Goal: Task Accomplishment & Management: Complete application form

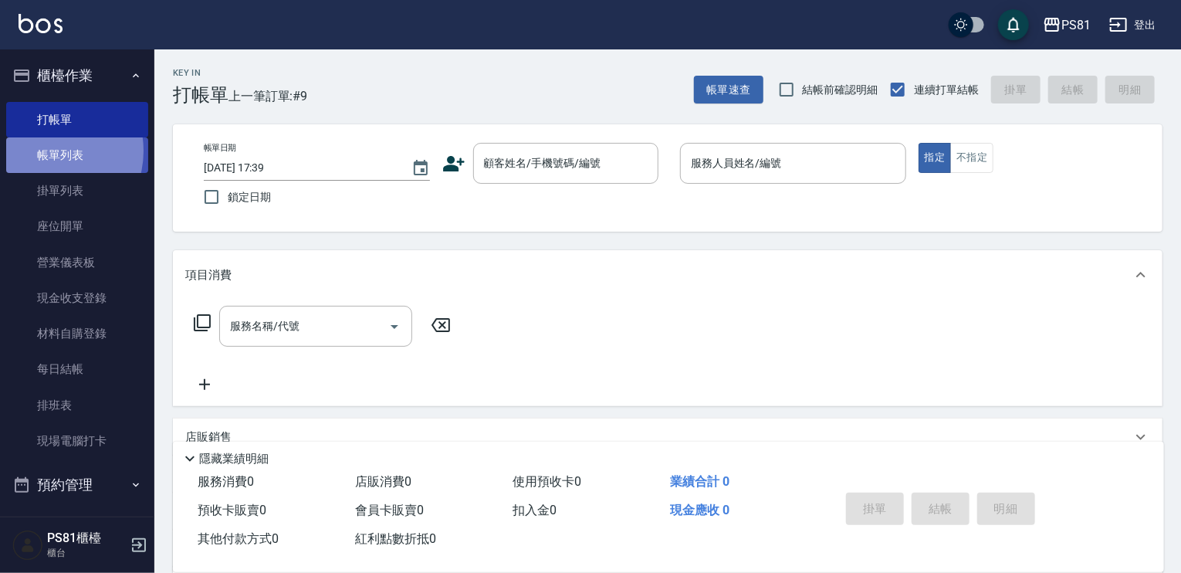
click at [47, 151] on link "帳單列表" at bounding box center [77, 155] width 142 height 36
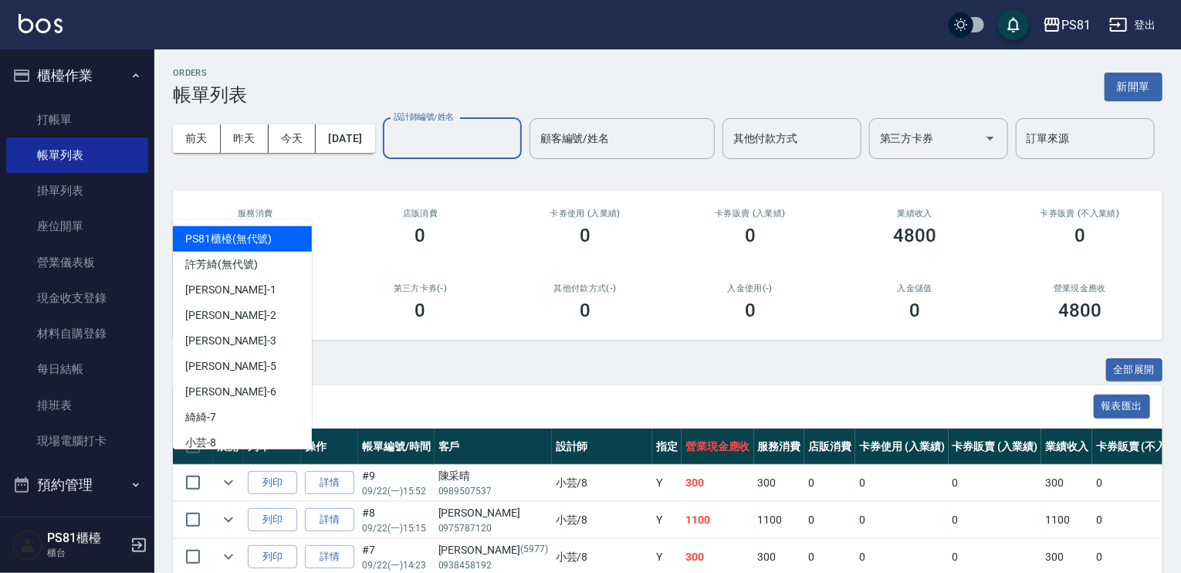
click at [390, 152] on input "設計師編號/姓名" at bounding box center [452, 138] width 125 height 27
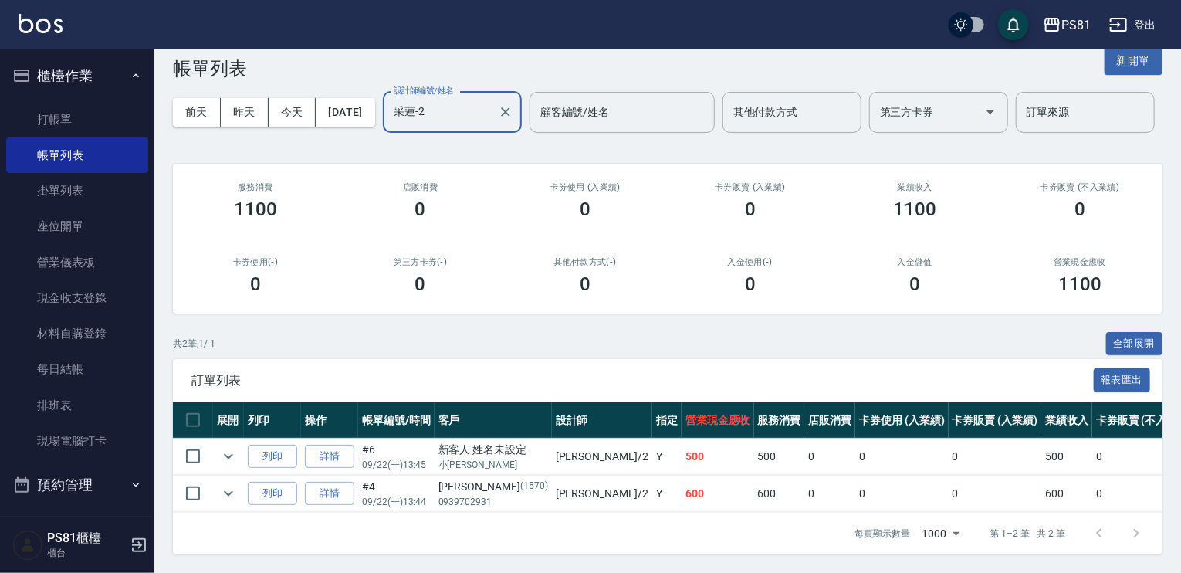
scroll to position [86, 0]
type input "采蓮-2"
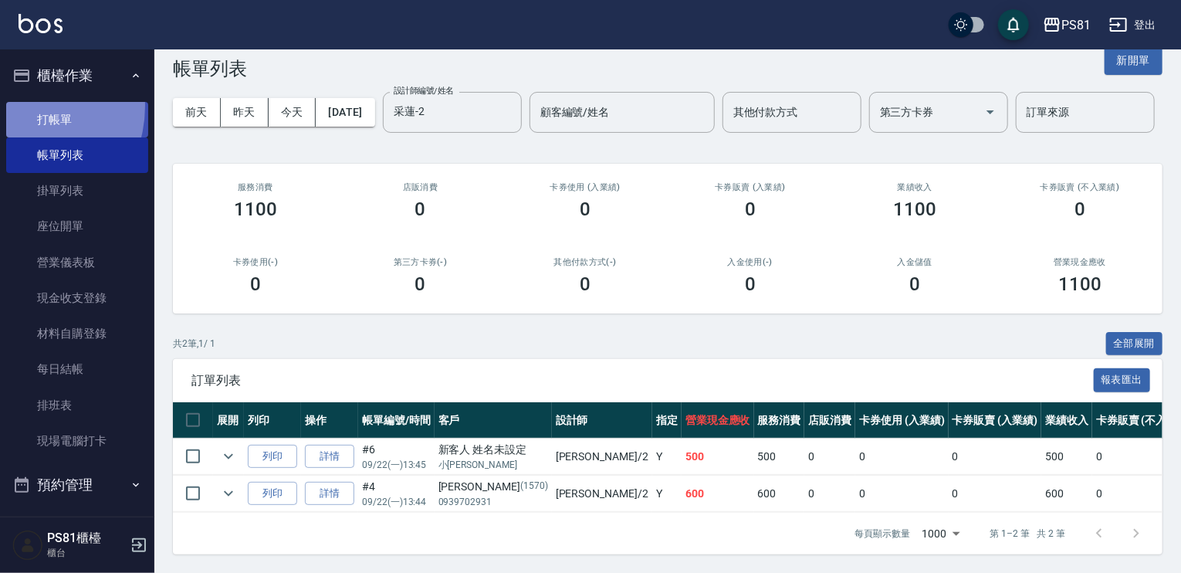
click at [19, 106] on link "打帳單" at bounding box center [77, 120] width 142 height 36
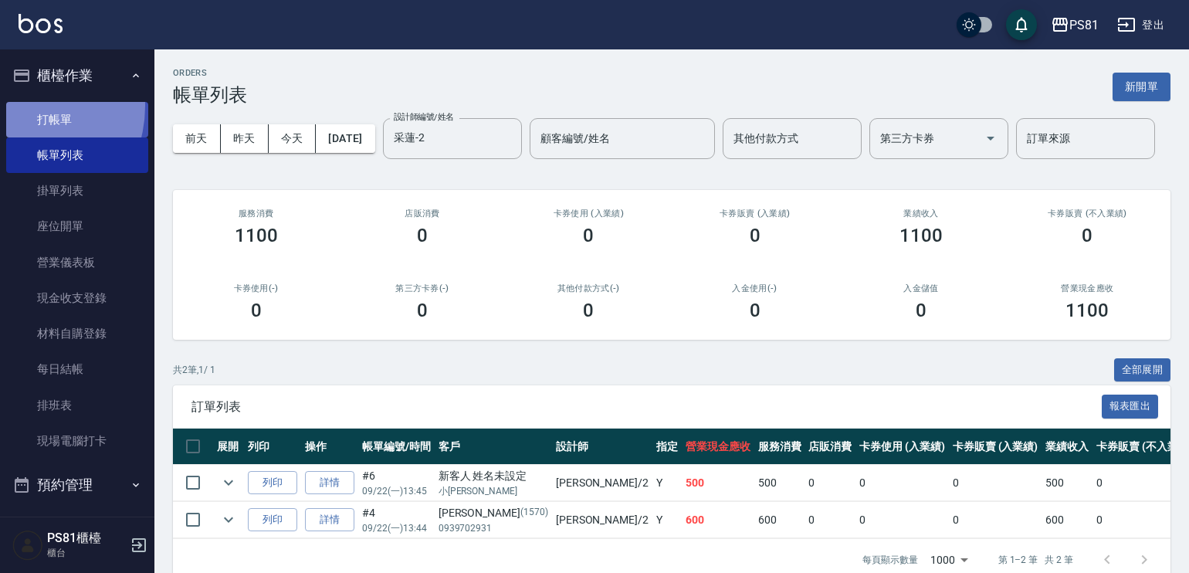
click at [19, 106] on link "打帳單" at bounding box center [77, 120] width 142 height 36
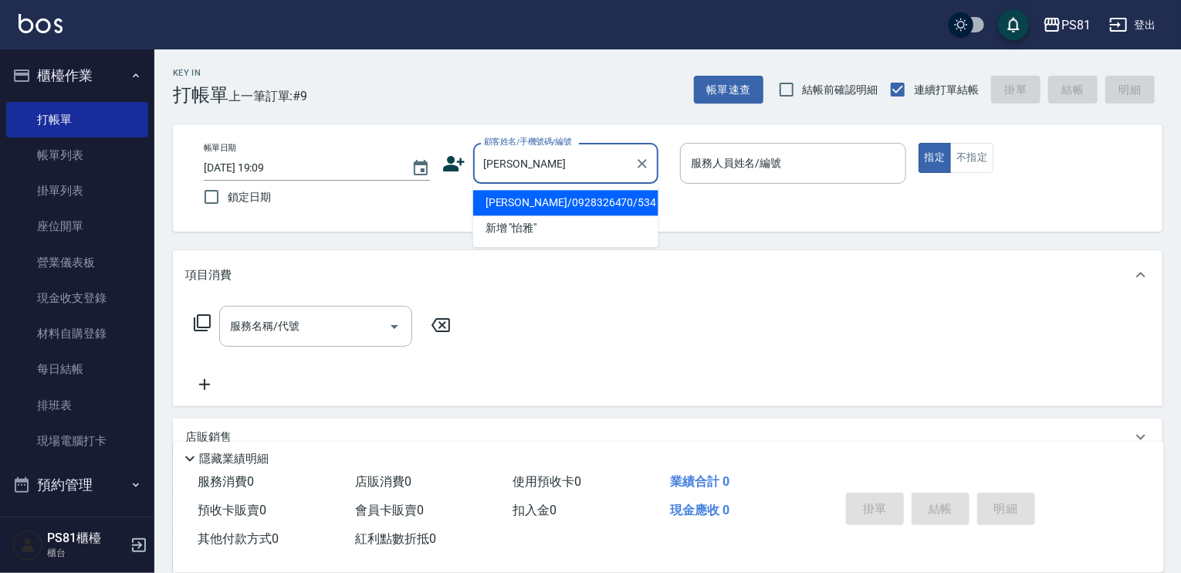
click at [608, 202] on li "[PERSON_NAME]/0928326470/534" at bounding box center [565, 202] width 185 height 25
type input "[PERSON_NAME]/0928326470/534"
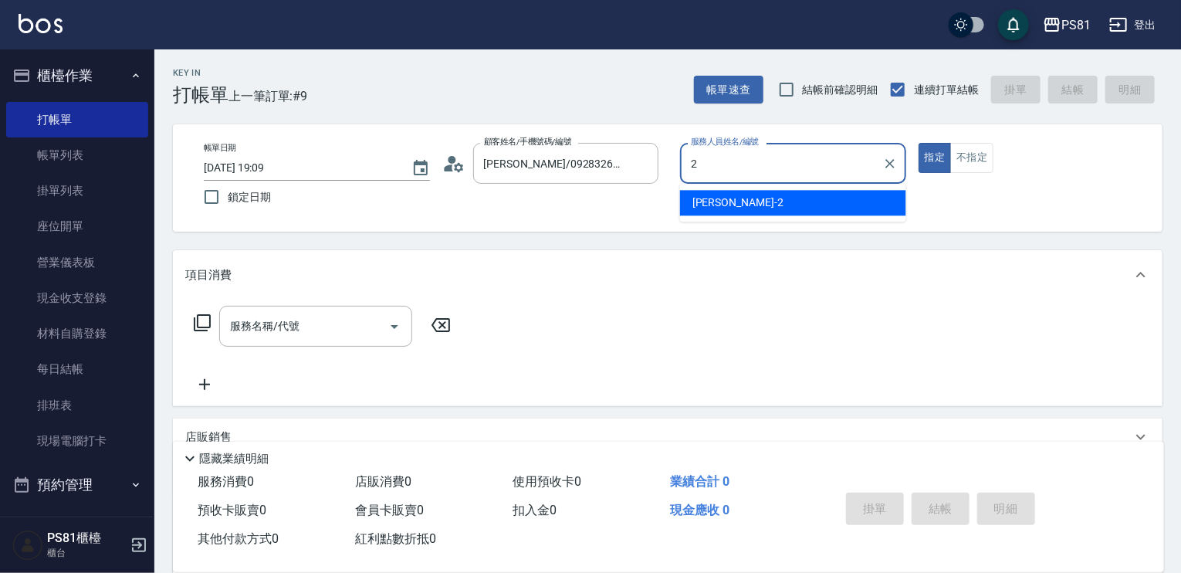
type input "采蓮-2"
type button "true"
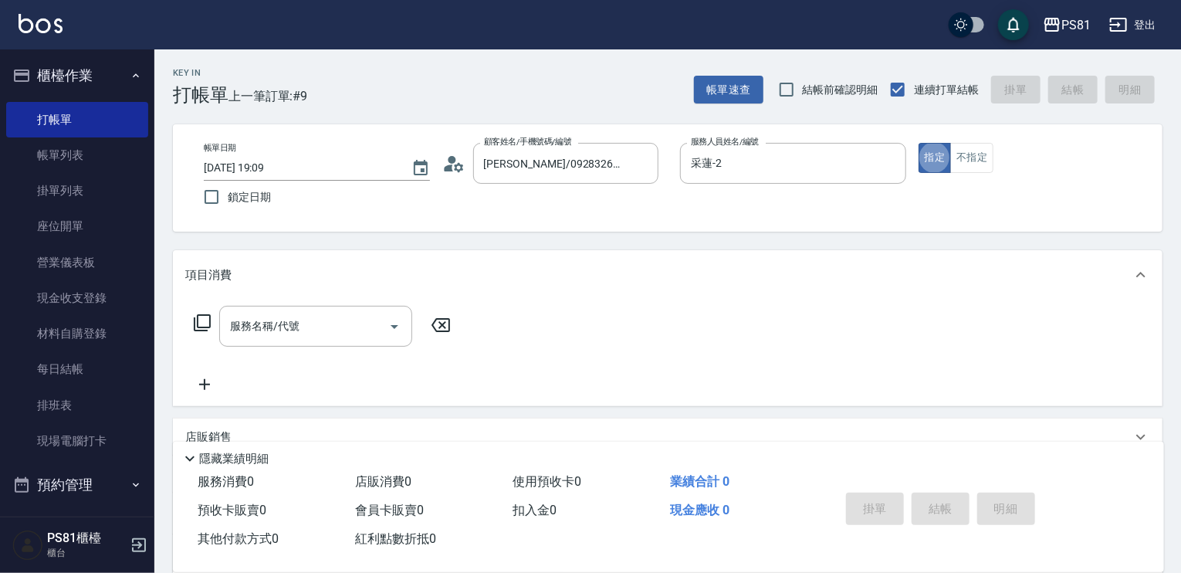
drag, startPoint x: 950, startPoint y: 188, endPoint x: 945, endPoint y: 178, distance: 11.1
click at [948, 186] on div "帳單日期 [DATE] 19:09 鎖定日期 顧客姓名/手機號碼/編號 [PERSON_NAME]/0928326470/534 顧客姓名/手機號碼/編號 服…" at bounding box center [668, 178] width 953 height 70
click at [934, 158] on button "指定" at bounding box center [935, 158] width 33 height 30
click at [323, 319] on input "服務名稱/代號" at bounding box center [304, 326] width 156 height 27
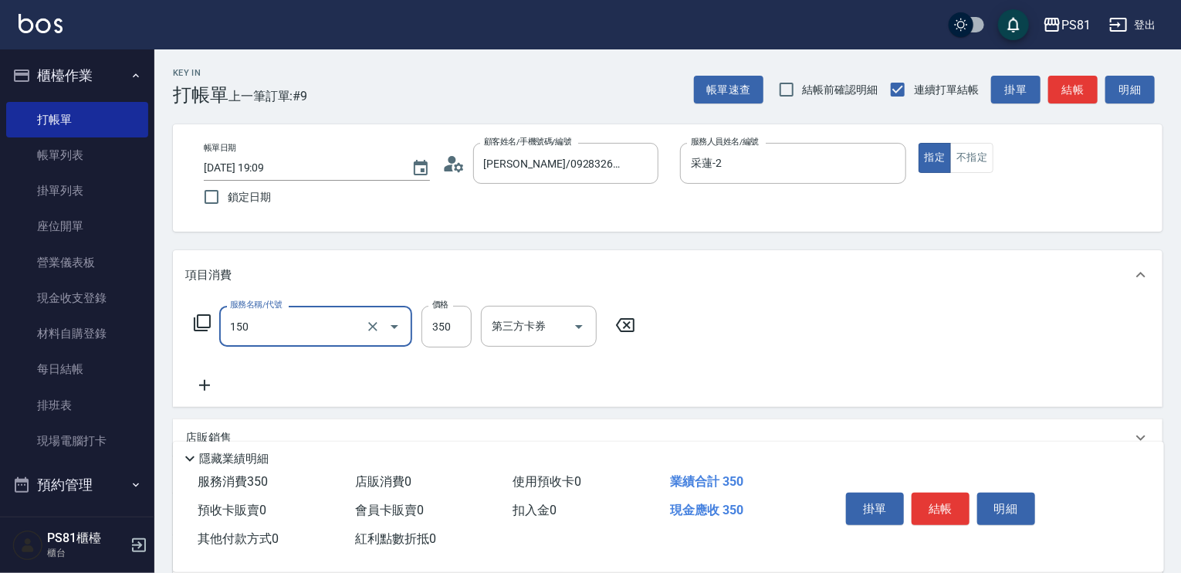
type input "精油按摩(150)"
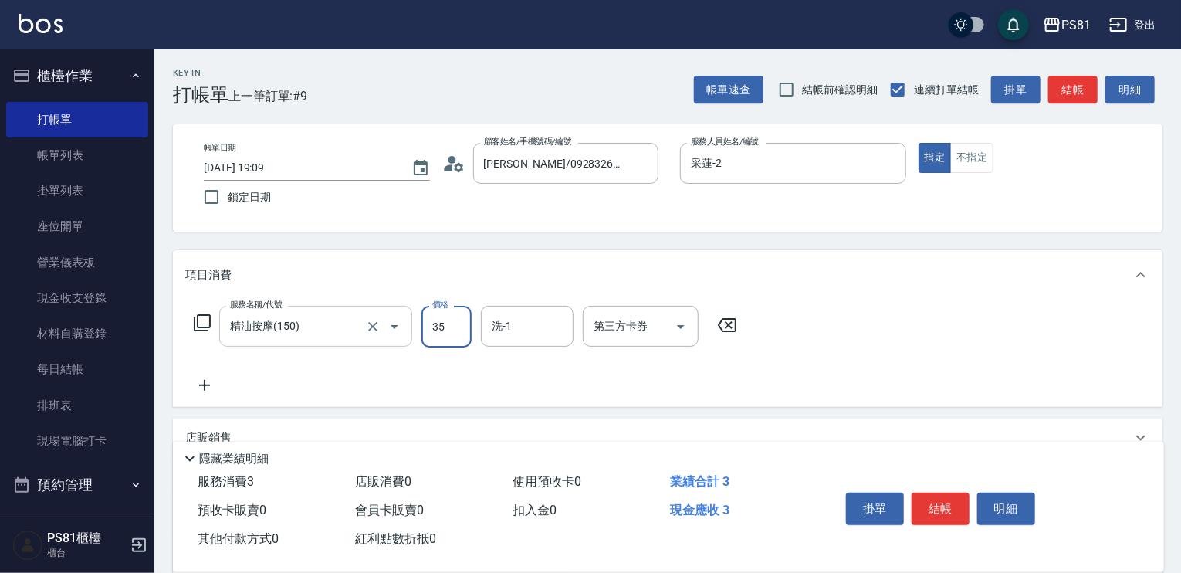
type input "350"
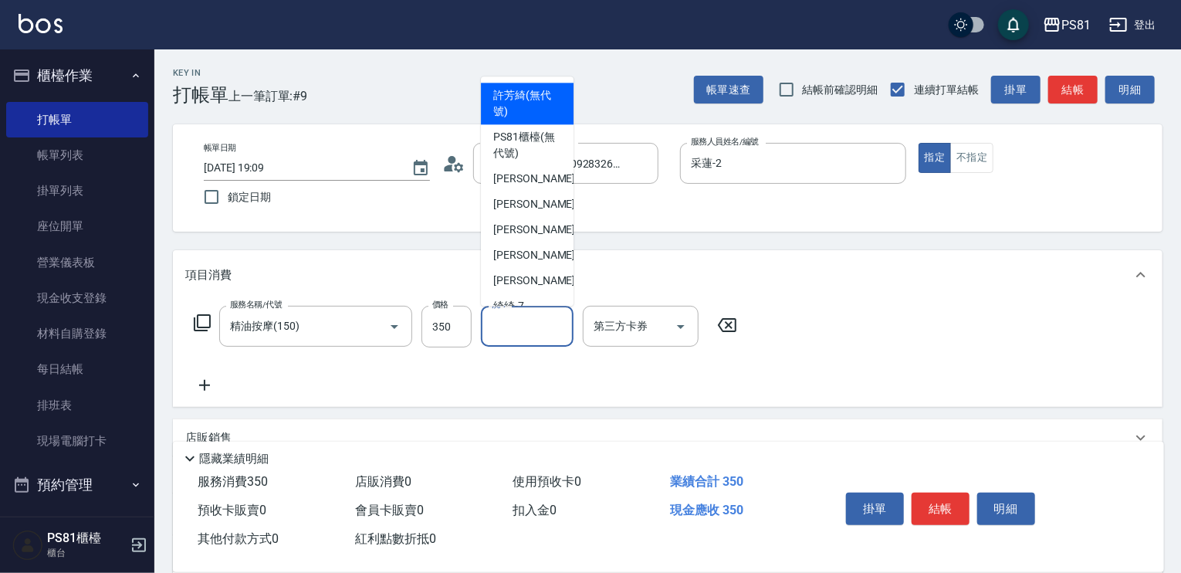
click at [540, 332] on input "洗-1" at bounding box center [527, 326] width 79 height 27
type input "[PERSON_NAME]-20"
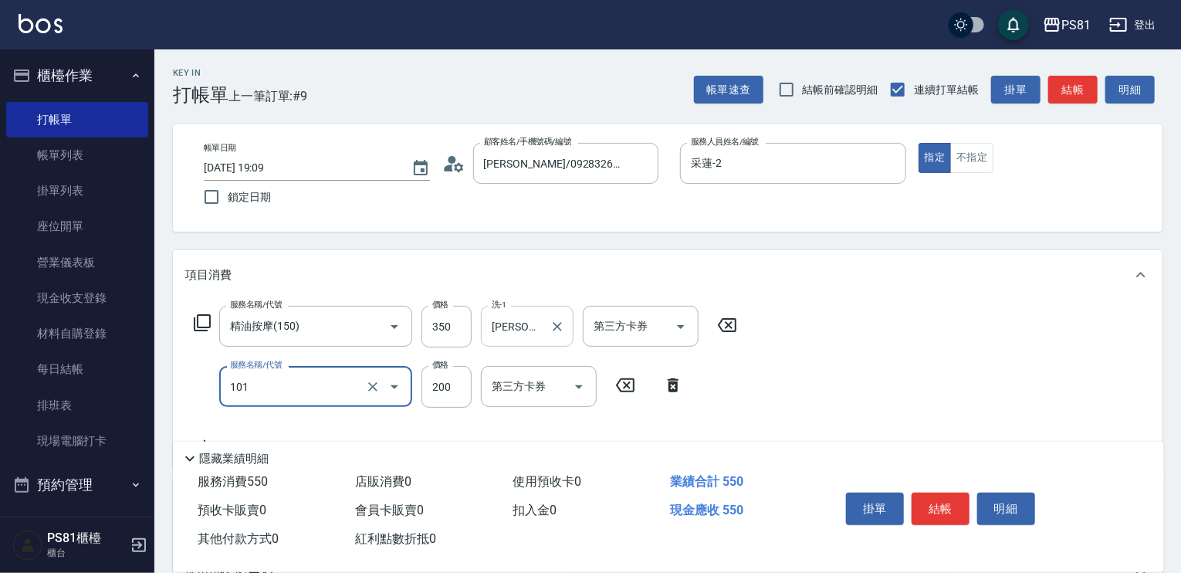
type input "一般洗髮(101)"
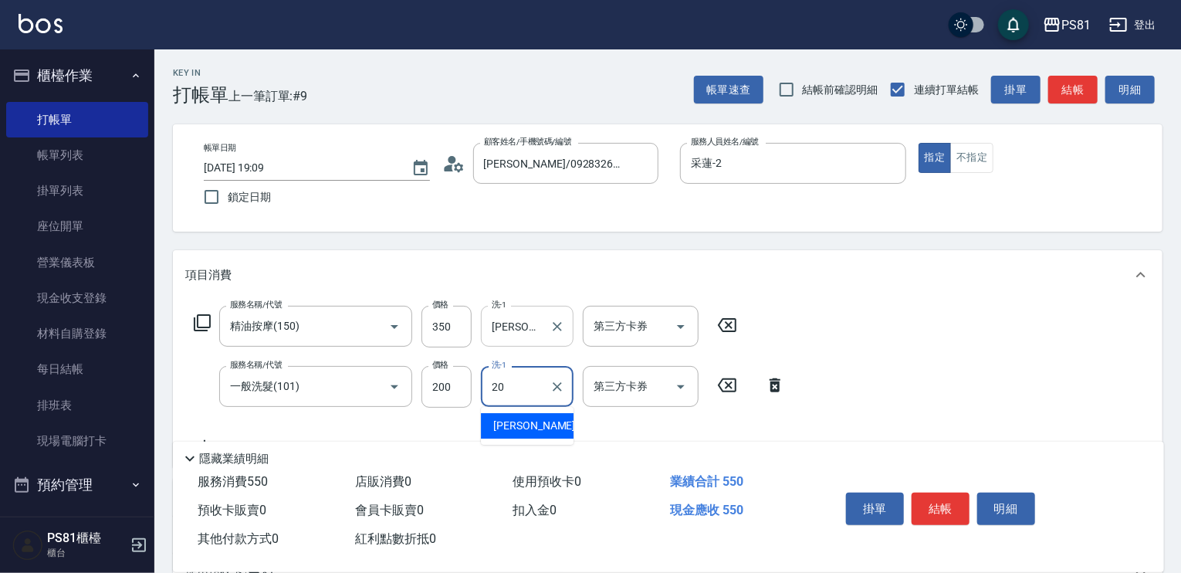
type input "[PERSON_NAME]-20"
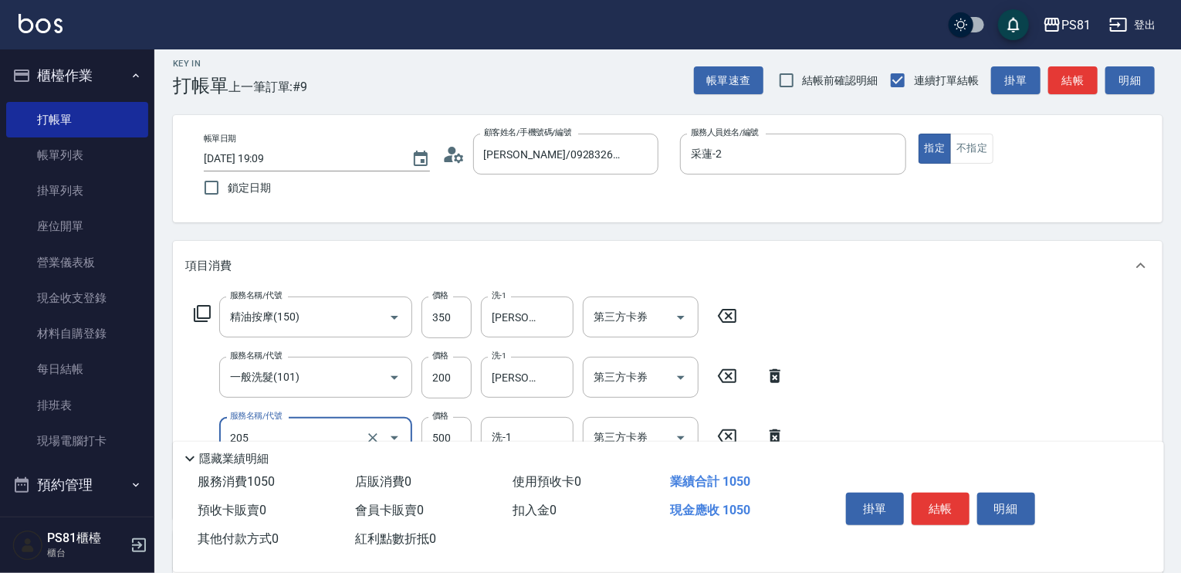
scroll to position [154, 0]
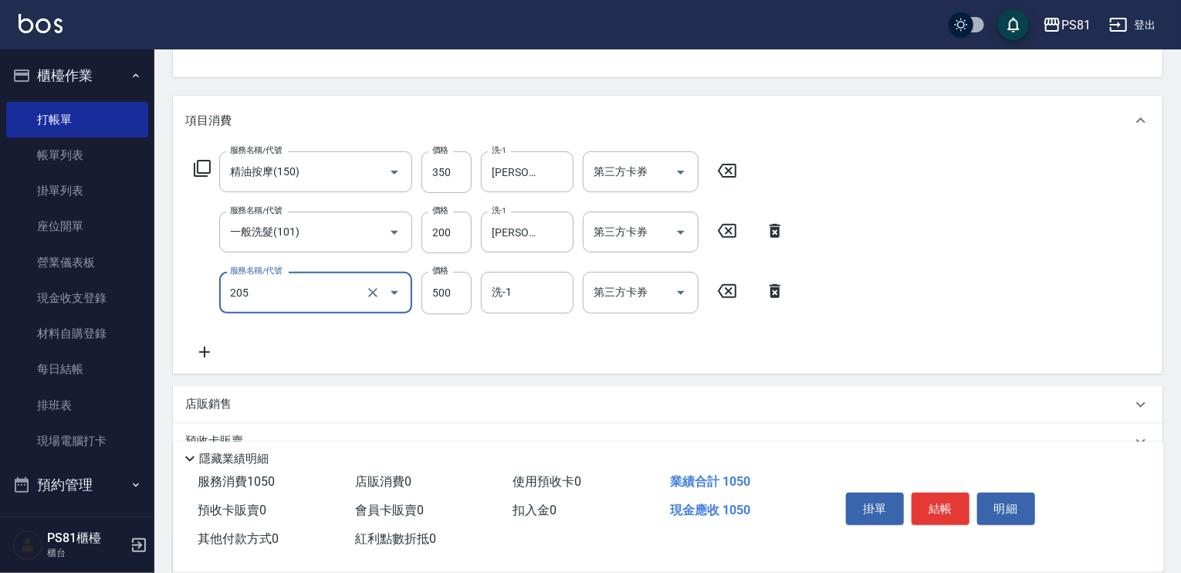
type input "A級單剪400(205)"
drag, startPoint x: 678, startPoint y: 356, endPoint x: 894, endPoint y: 401, distance: 220.8
click at [689, 354] on div "服務名稱/代號 精油按摩(150) 服務名稱/代號 價格 350 價格 洗-1 [PERSON_NAME]-20 洗-1 第三方卡券 第三方卡券 服務名稱/代…" at bounding box center [489, 255] width 609 height 209
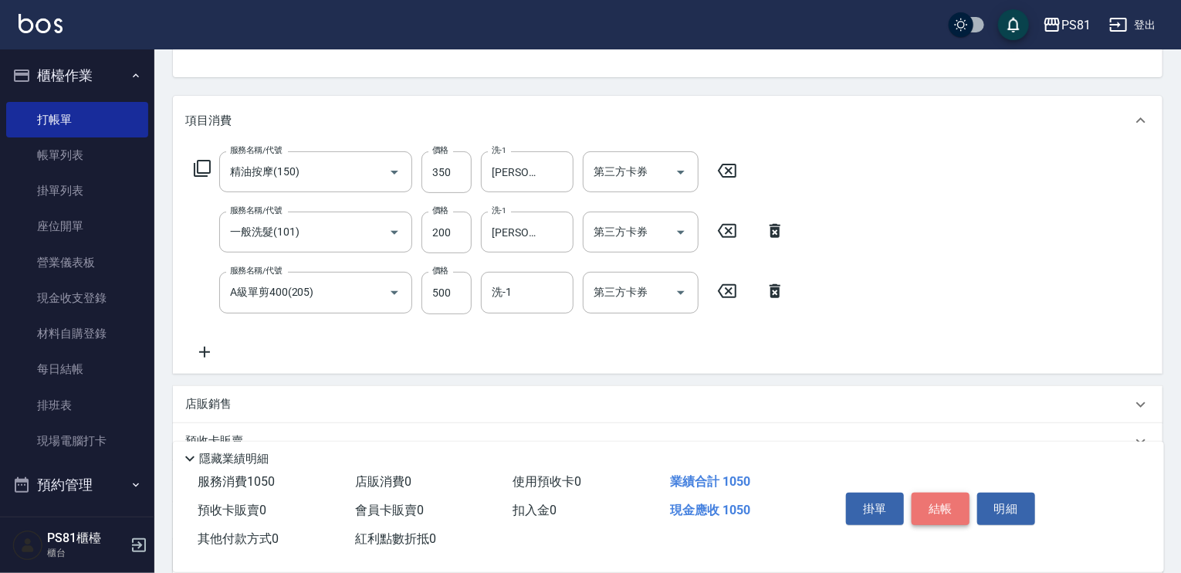
click at [939, 513] on button "結帳" at bounding box center [941, 509] width 58 height 32
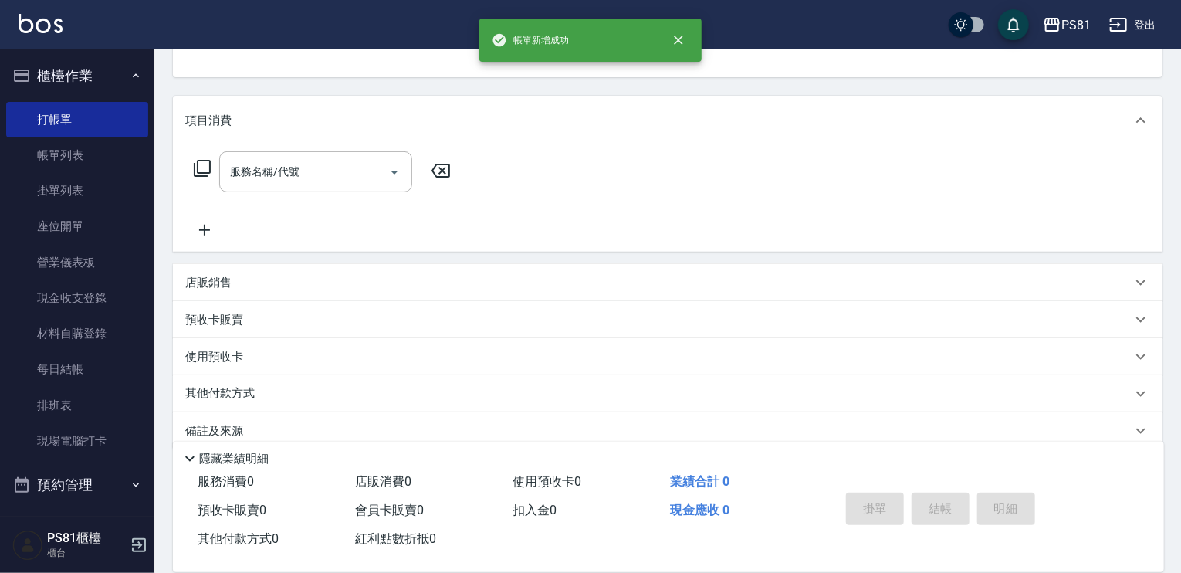
scroll to position [150, 0]
click at [532, 191] on div "服務名稱/代號 服務名稱/代號" at bounding box center [668, 203] width 990 height 107
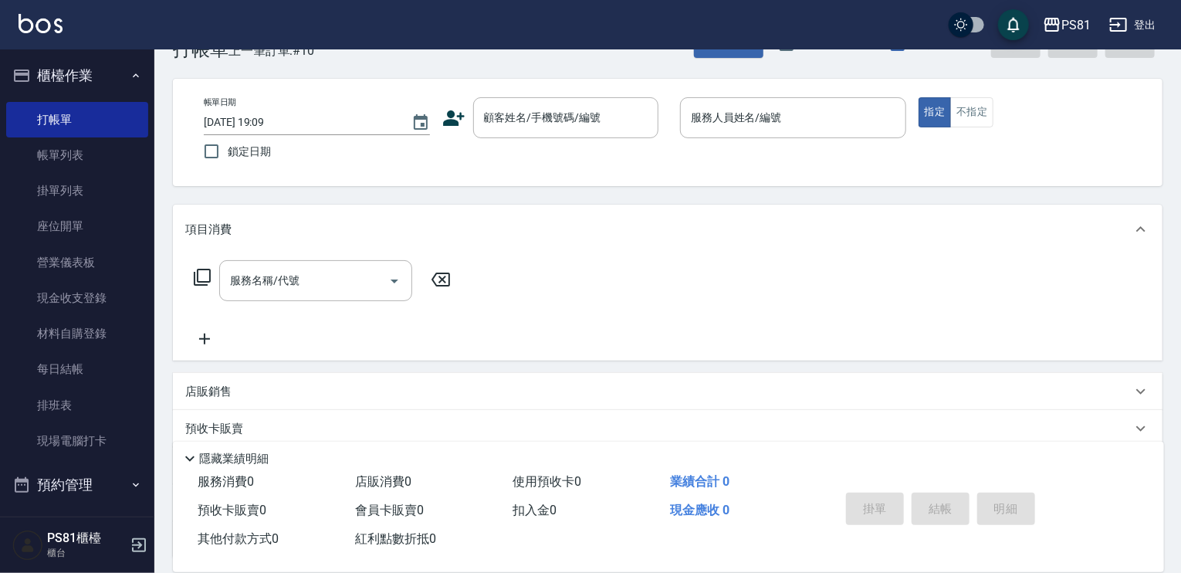
scroll to position [0, 0]
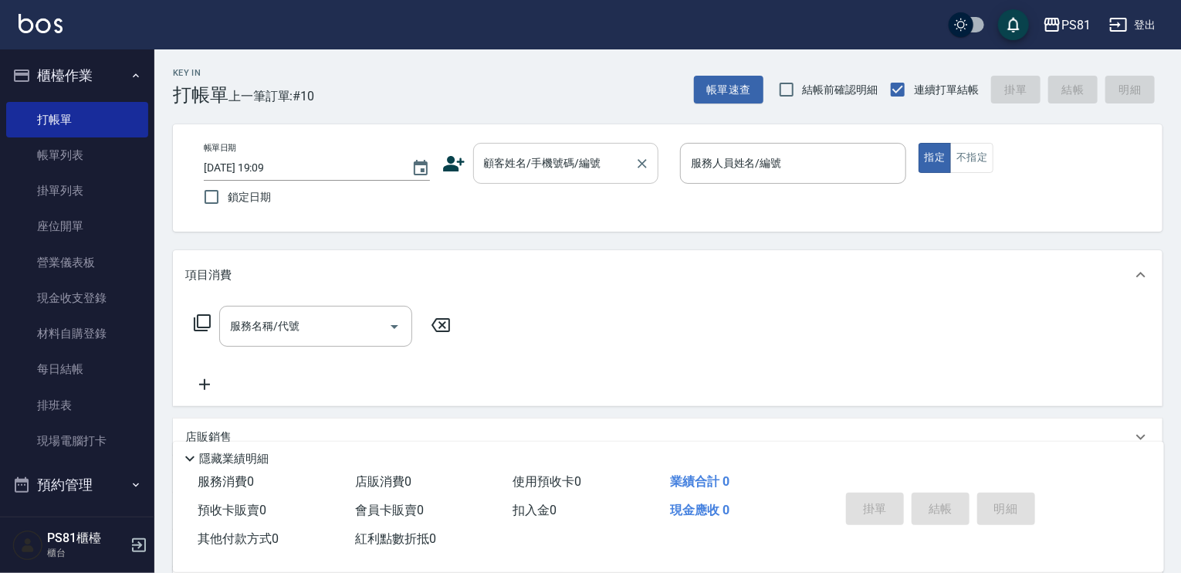
click at [544, 171] on input "顧客姓名/手機號碼/編號" at bounding box center [554, 163] width 148 height 27
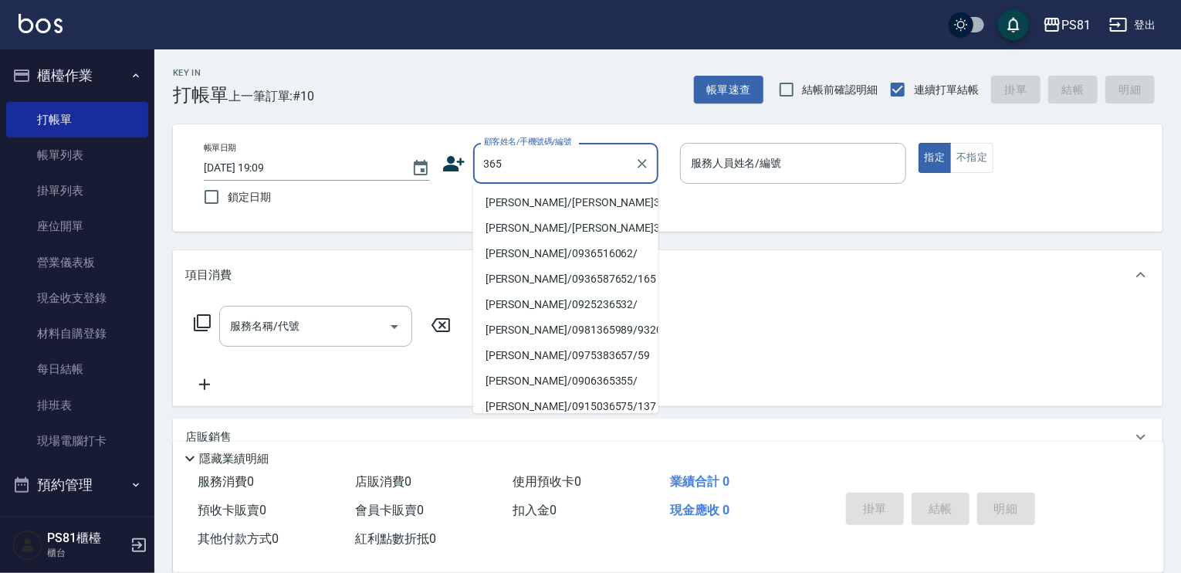
type input "[PERSON_NAME]/[PERSON_NAME]365/365"
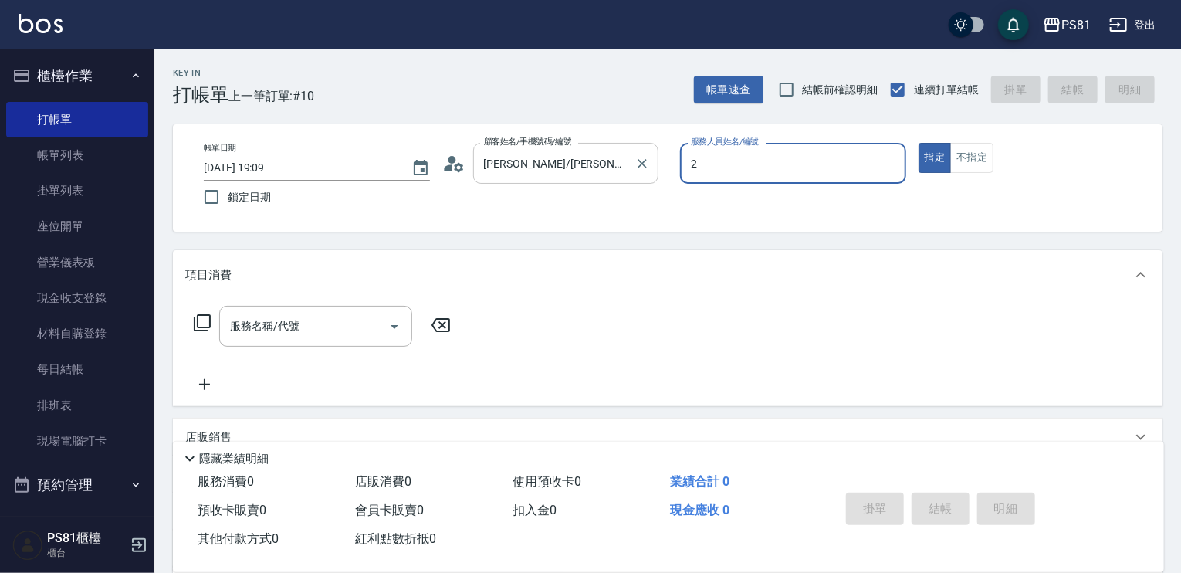
type input "采蓮-2"
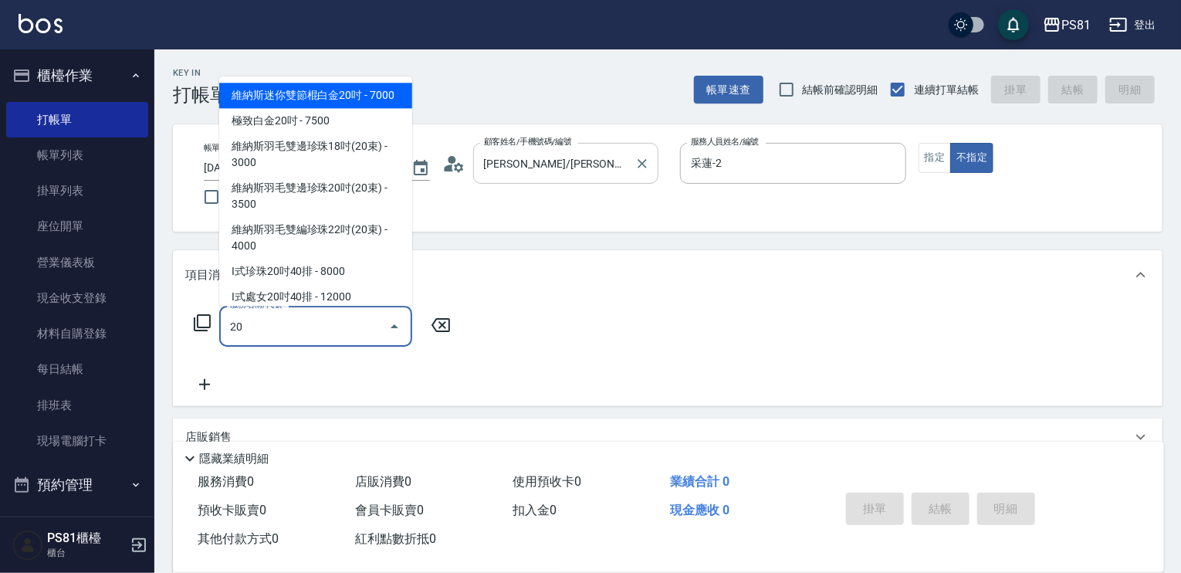
type input "2"
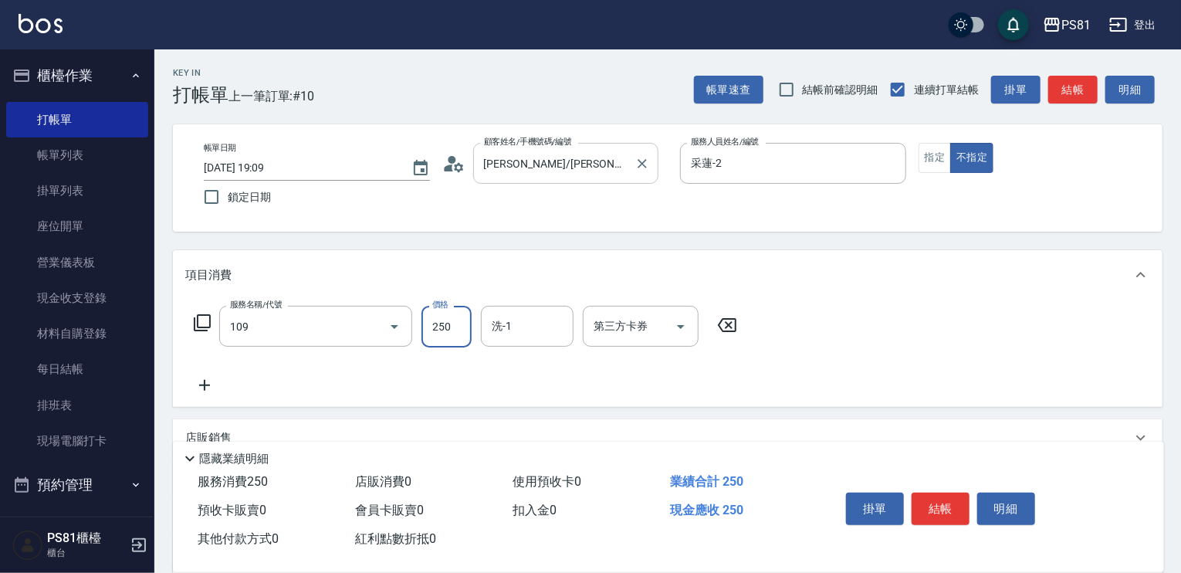
type input "控油AND護色洗(109)"
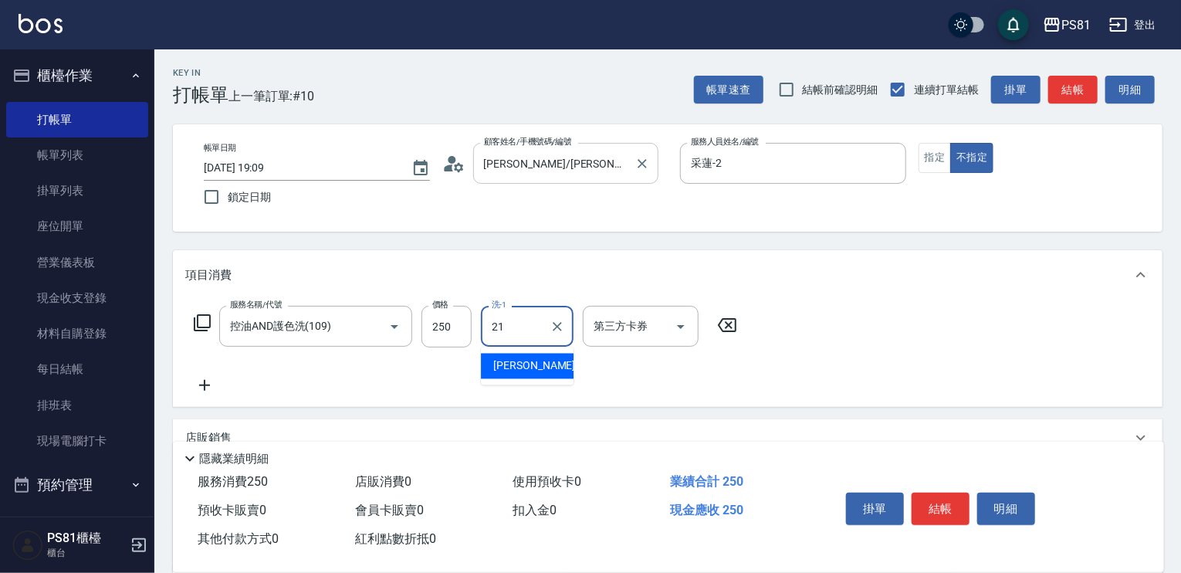
type input "Q比-21"
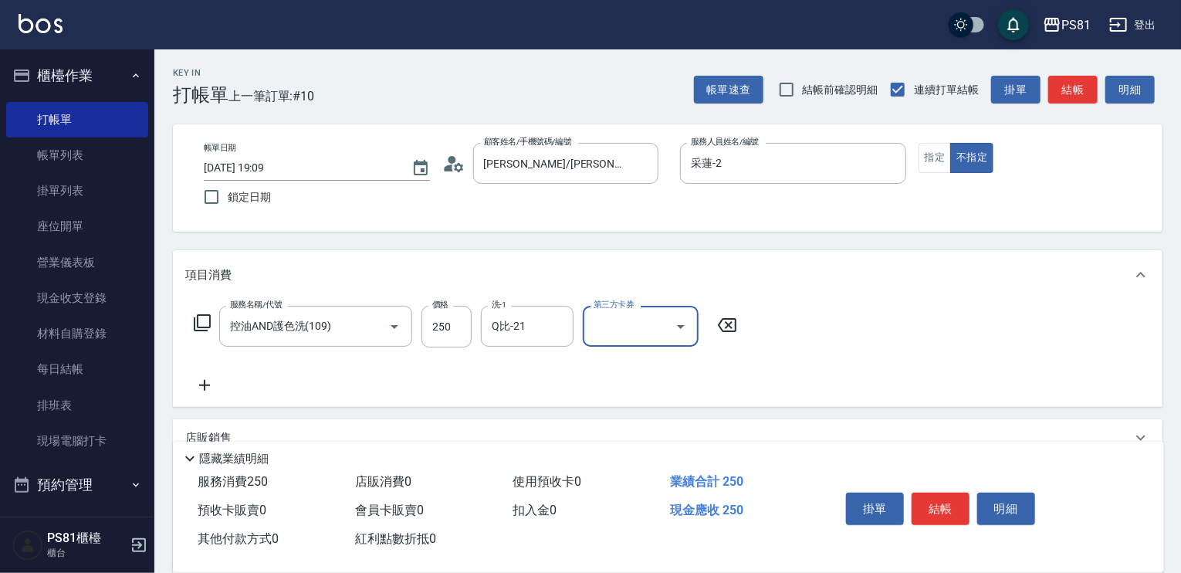
drag, startPoint x: 873, startPoint y: 368, endPoint x: 892, endPoint y: 402, distance: 39.4
click at [886, 390] on div "服務名稱/代號 控油AND護色洗(109) 服務名稱/代號 價格 250 價格 洗-1 Q比-21 洗-1 第三方卡券 第三方卡券" at bounding box center [668, 353] width 990 height 107
click at [922, 493] on button "結帳" at bounding box center [941, 509] width 58 height 32
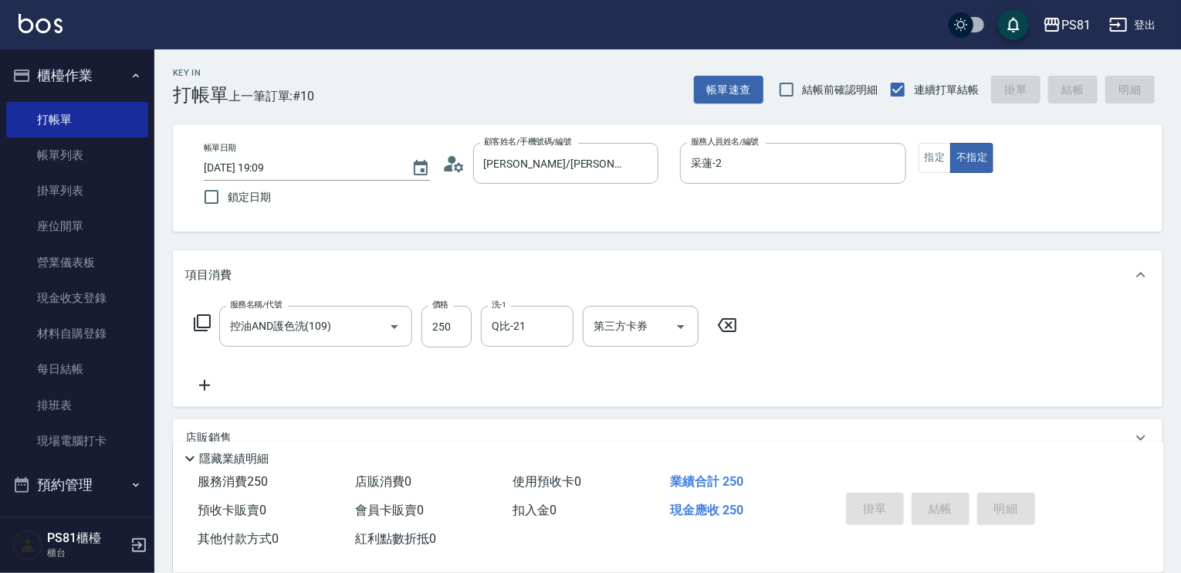
type input "[DATE] 19:10"
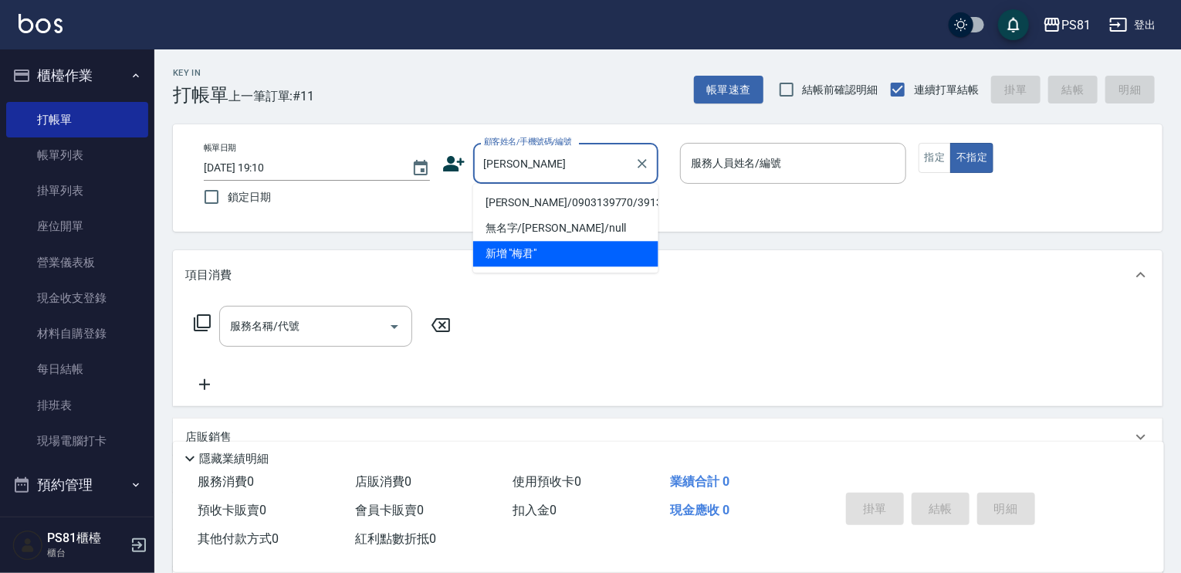
click at [497, 211] on li "[PERSON_NAME]/0903139770/3913" at bounding box center [565, 202] width 185 height 25
type input "[PERSON_NAME]/0903139770/3913"
type input "采蓮-2"
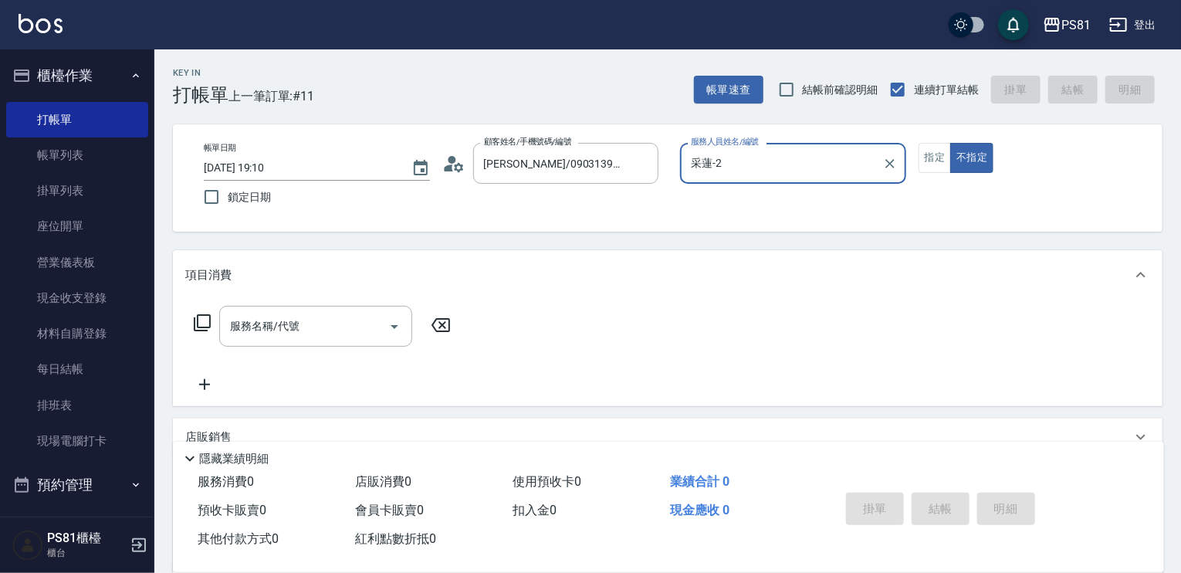
click at [951, 143] on button "不指定" at bounding box center [972, 158] width 43 height 30
type button "false"
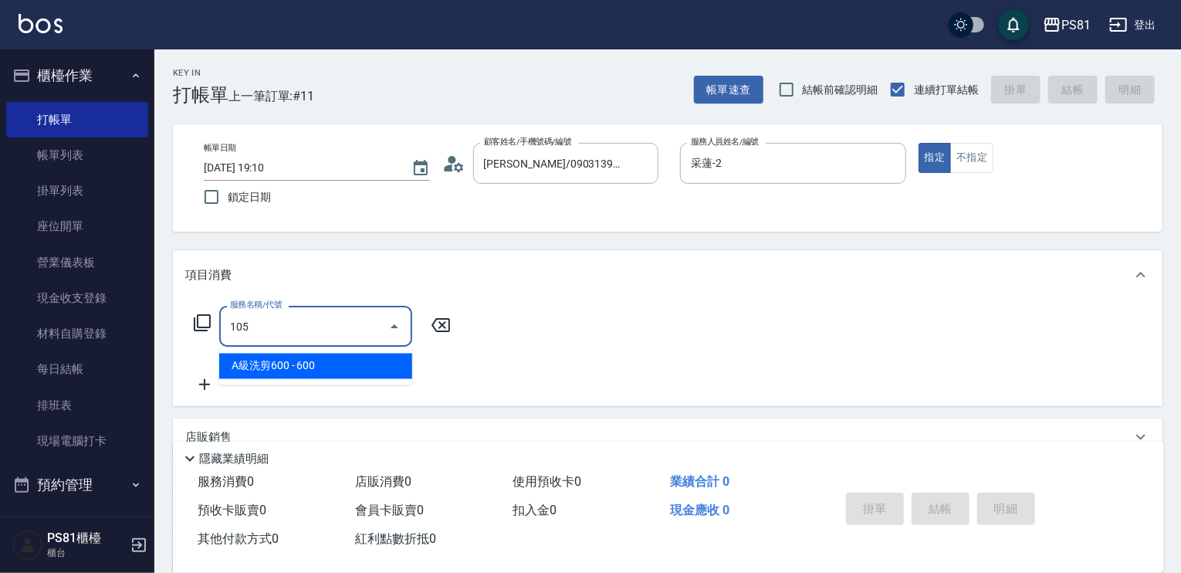
type input "A級洗剪600(105)"
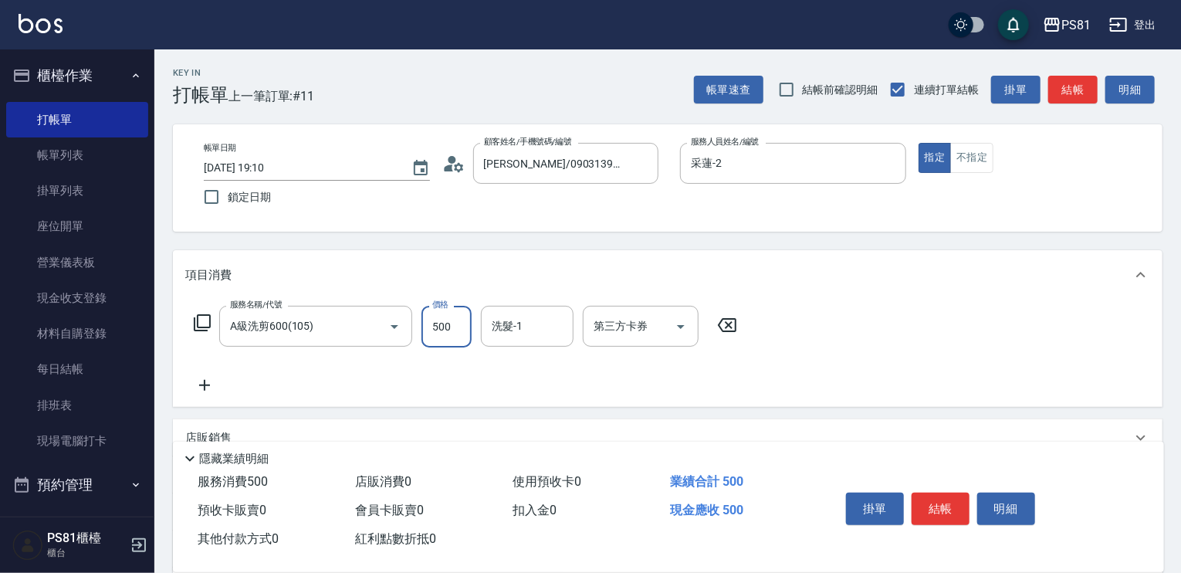
type input "500"
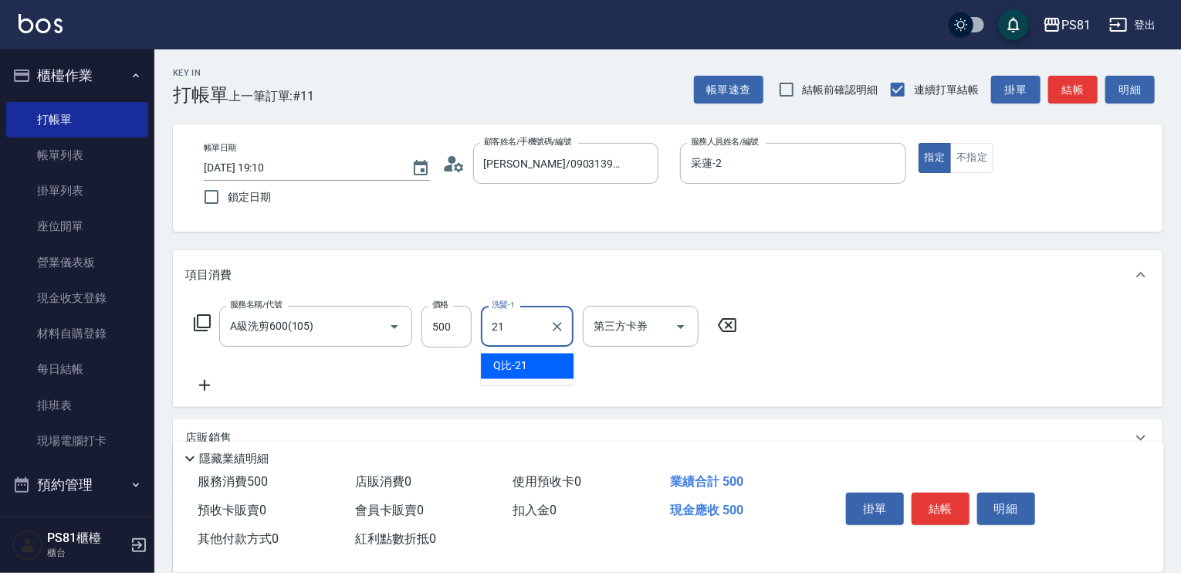
type input "Q比-21"
drag, startPoint x: 872, startPoint y: 325, endPoint x: 927, endPoint y: 421, distance: 110.3
click at [876, 329] on div "服務名稱/代號 A級洗剪600(105) 服務名稱/代號 價格 500 價格 洗髮-1 Q比-21 洗髮-1 第三方卡券 第三方卡券" at bounding box center [668, 353] width 990 height 107
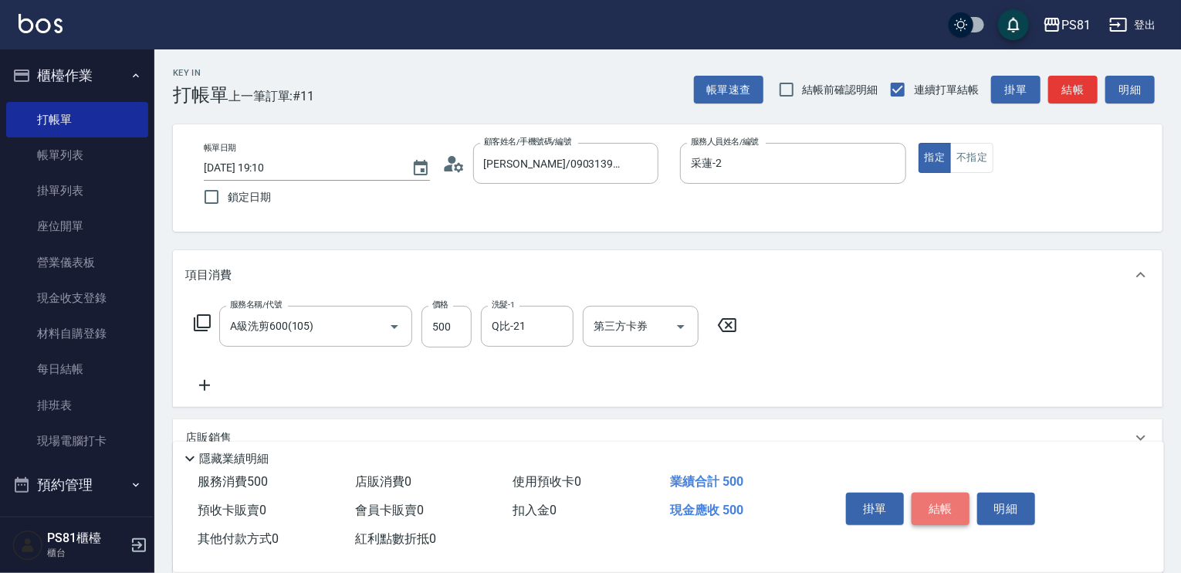
click at [930, 493] on button "結帳" at bounding box center [941, 509] width 58 height 32
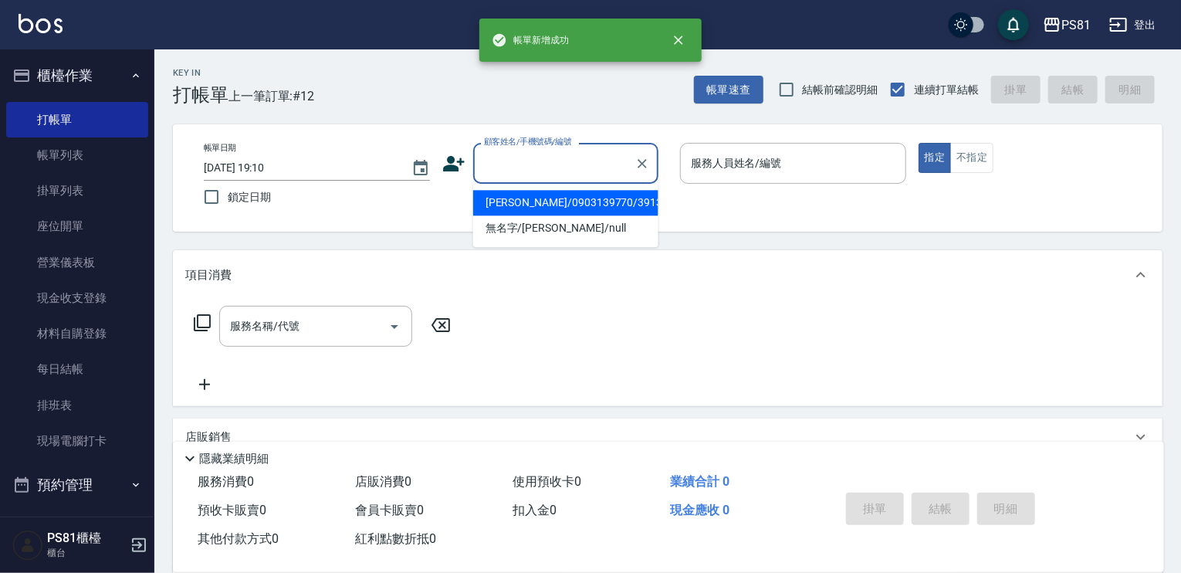
click at [515, 150] on input "顧客姓名/手機號碼/編號" at bounding box center [554, 163] width 148 height 27
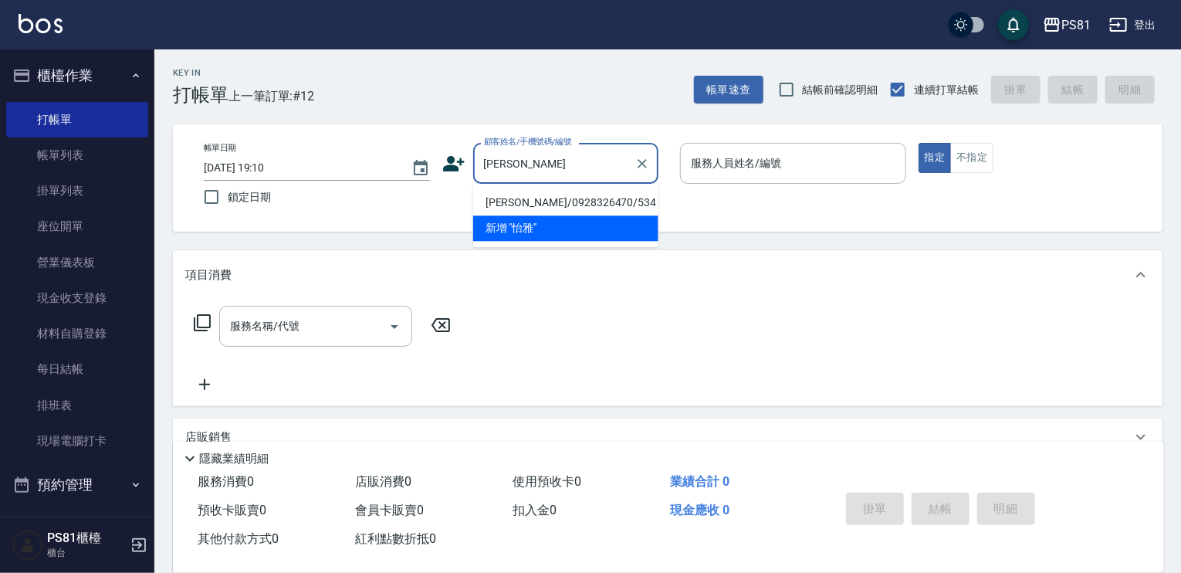
type input "[PERSON_NAME]/0928326470/534"
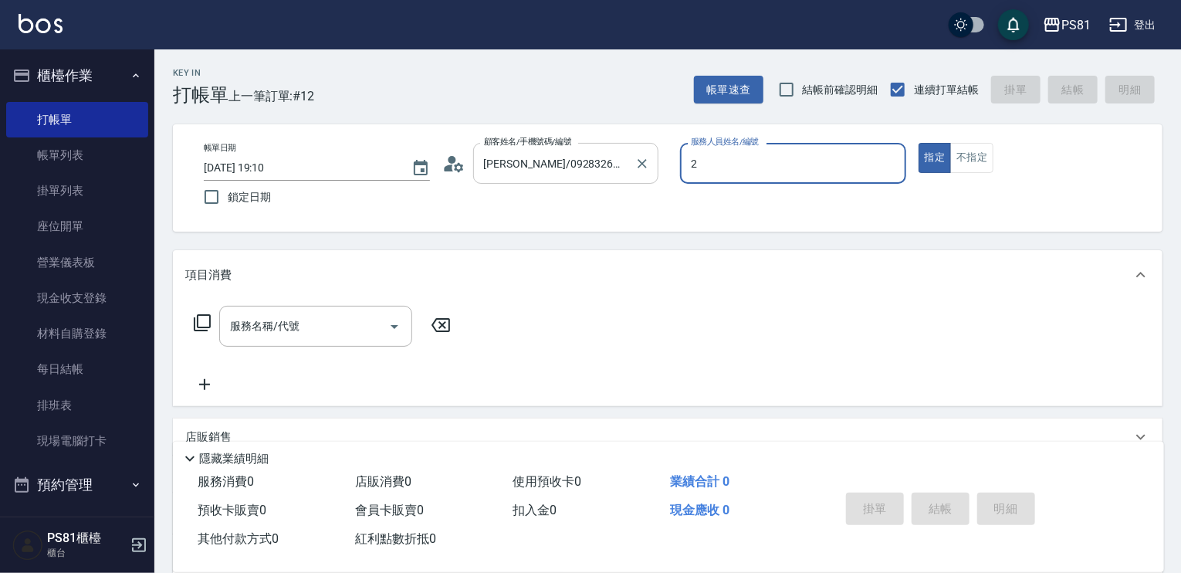
type input "采蓮-2"
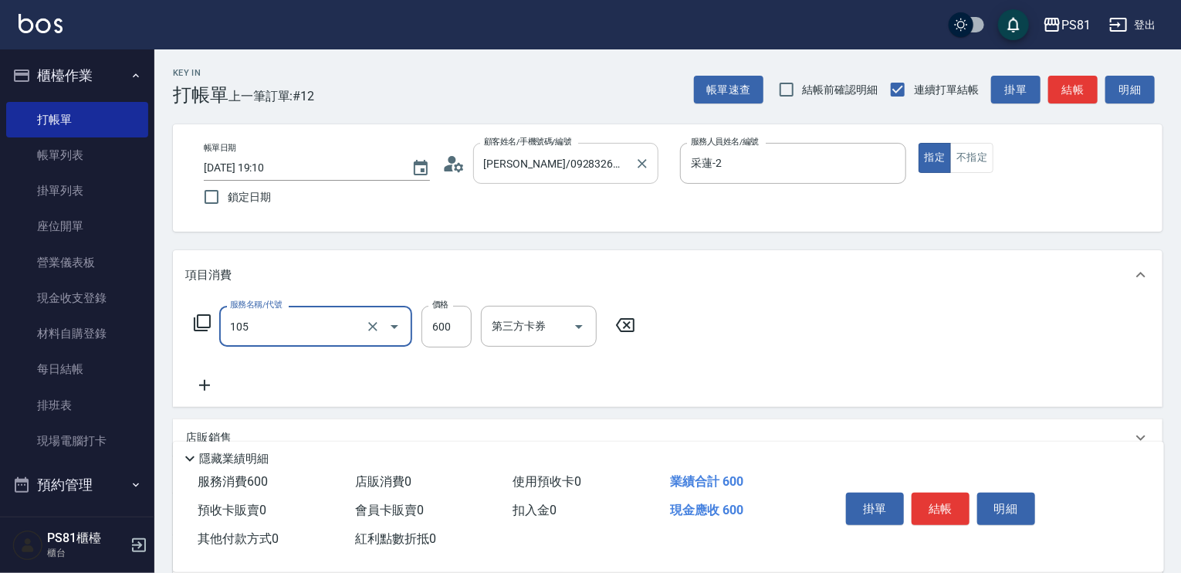
type input "A級洗剪600(105)"
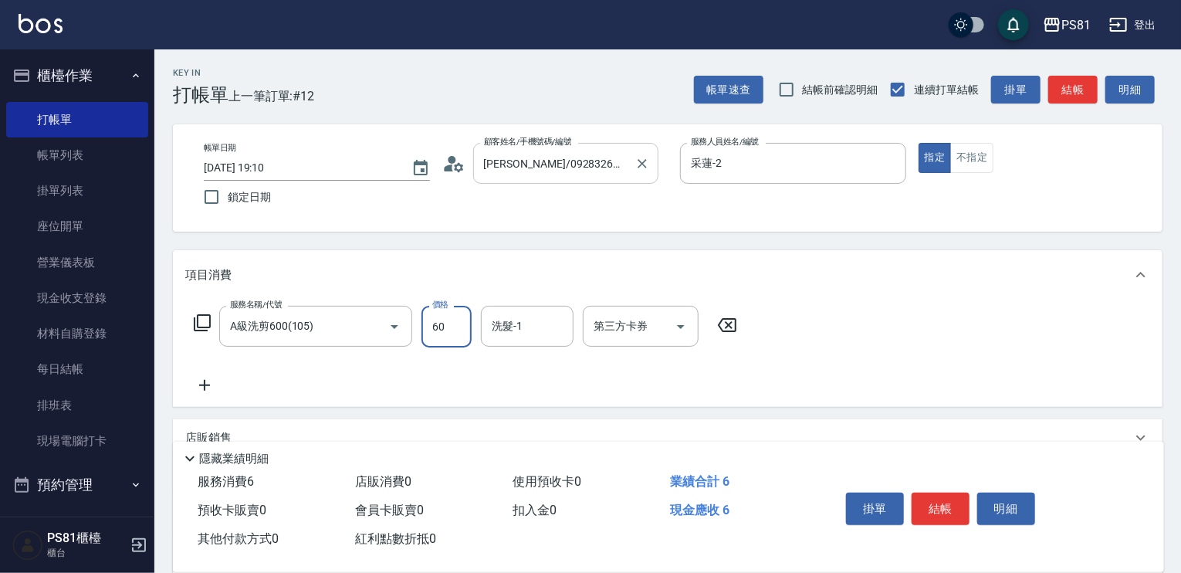
type input "600"
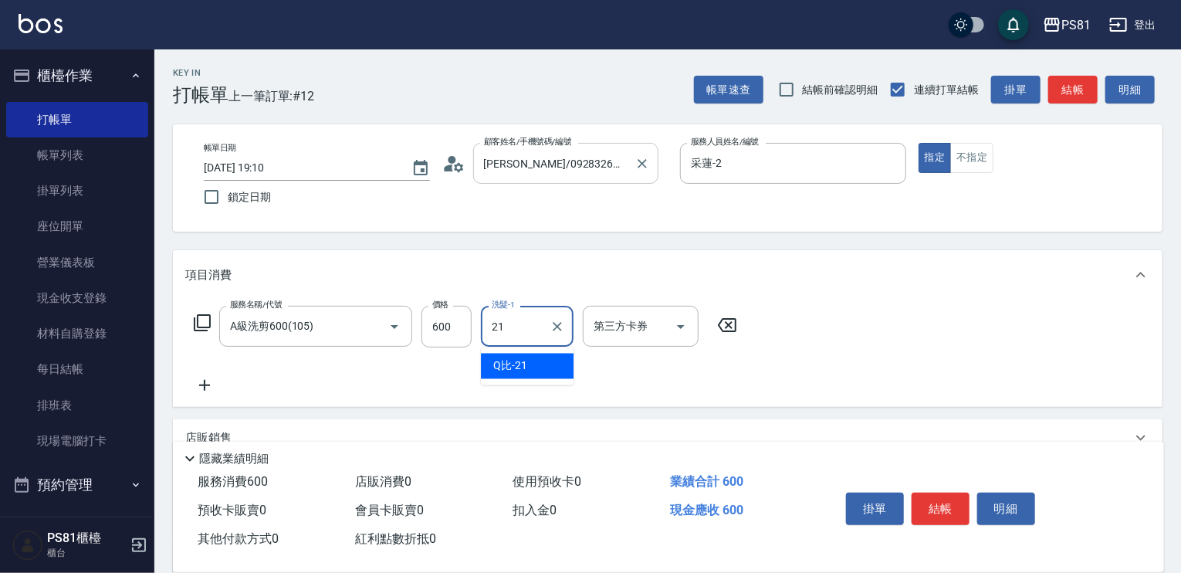
type input "Q比-21"
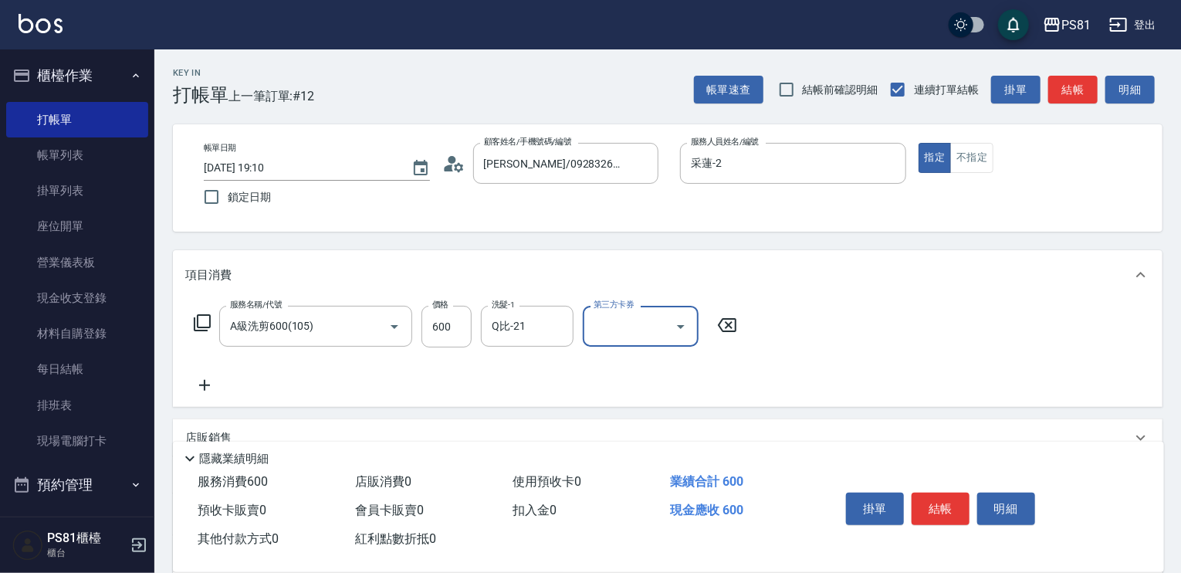
click at [977, 371] on div "服務名稱/代號 A級洗剪600(105) 服務名稱/代號 價格 600 價格 洗髮-1 Q比-21 洗髮-1 第三方卡券 第三方卡券" at bounding box center [668, 353] width 990 height 107
click at [927, 511] on button "結帳" at bounding box center [941, 509] width 58 height 32
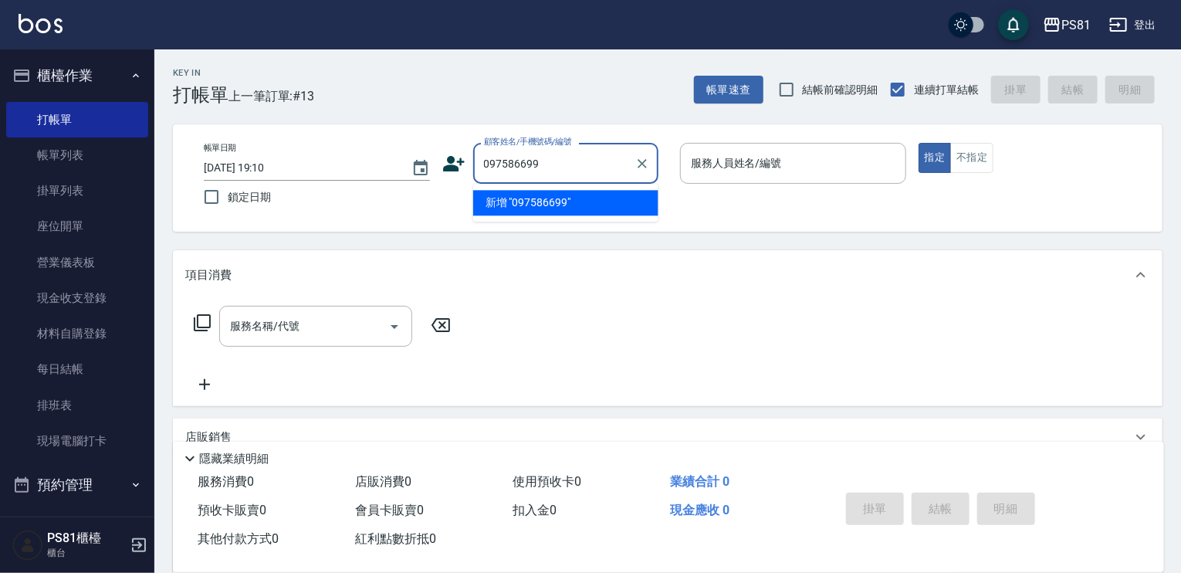
type input "0975866991"
click at [578, 172] on input "0975866991" at bounding box center [554, 163] width 148 height 27
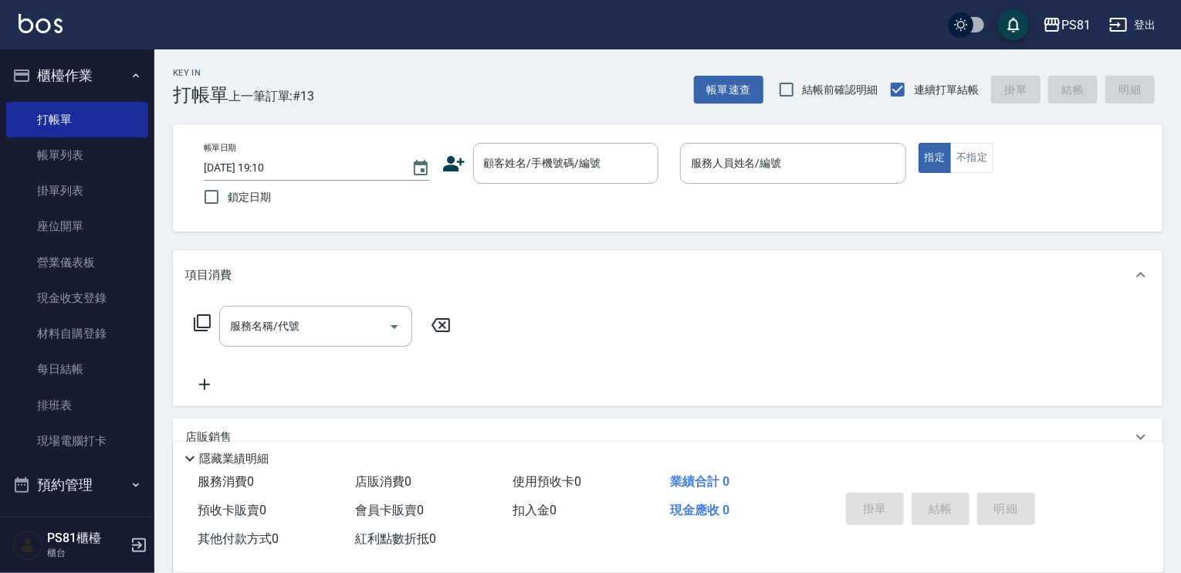
click at [453, 168] on icon at bounding box center [454, 163] width 22 height 15
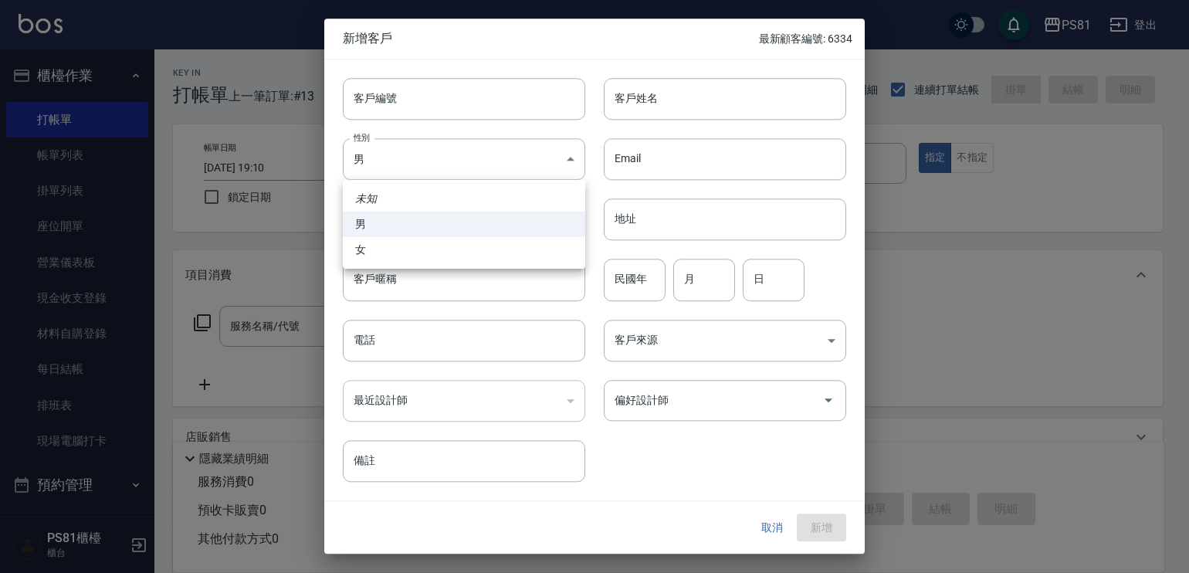
click at [453, 168] on body "PS81 登出 櫃檯作業 打帳單 帳單列表 掛單列表 座位開單 營業儀表板 現金收支登錄 材料自購登錄 每日結帳 排班表 現場電腦打卡 預約管理 預約管理 單…" at bounding box center [594, 375] width 1189 height 751
click at [717, 112] on div at bounding box center [594, 286] width 1189 height 573
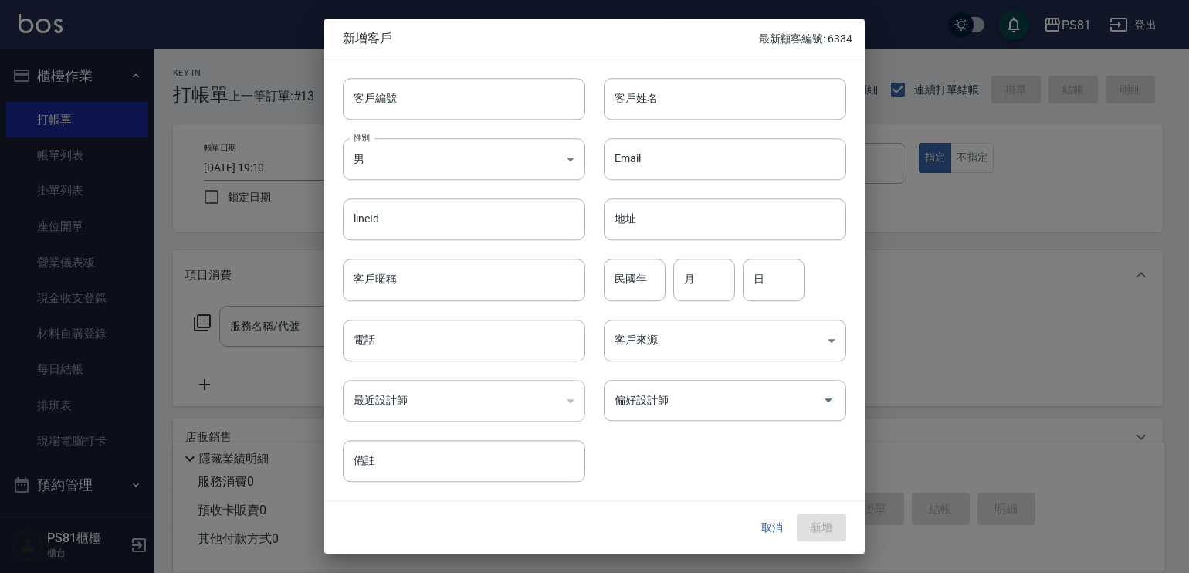
click at [717, 112] on div at bounding box center [594, 286] width 1189 height 573
click at [712, 97] on input "客戶姓名" at bounding box center [725, 99] width 242 height 42
type input "[PERSON_NAME]"
click at [556, 333] on input "電話" at bounding box center [464, 341] width 242 height 42
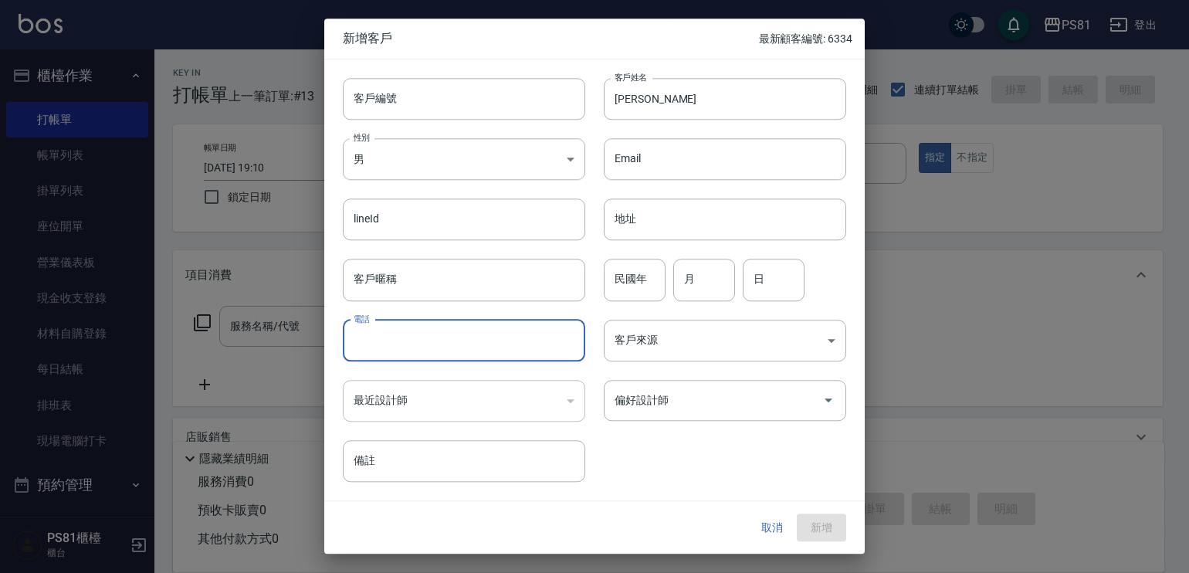
paste input "0975866991"
type input "0975866991"
click at [630, 408] on input "偏好設計師" at bounding box center [713, 400] width 205 height 27
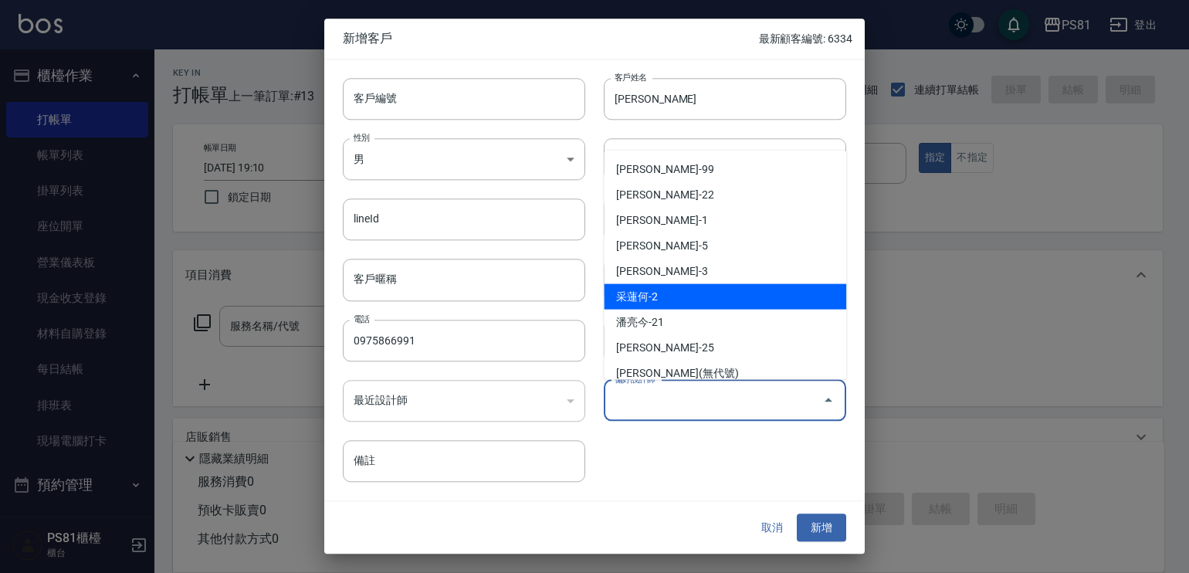
click at [658, 290] on li "采蓮何-2" at bounding box center [725, 296] width 242 height 25
type input "采蓮何"
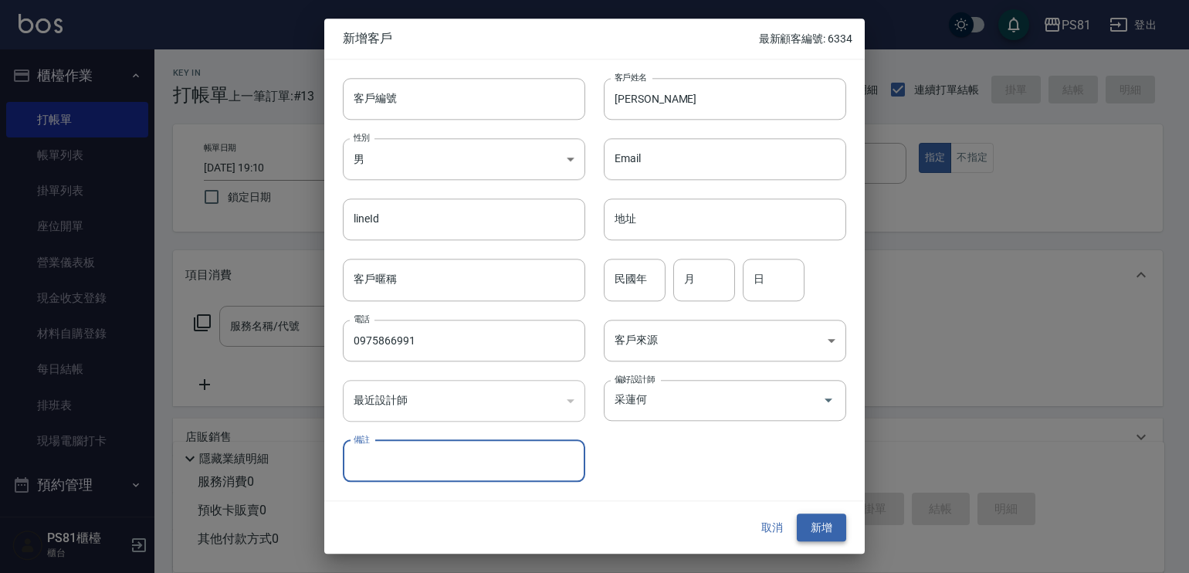
click at [831, 520] on button "新增" at bounding box center [821, 528] width 49 height 29
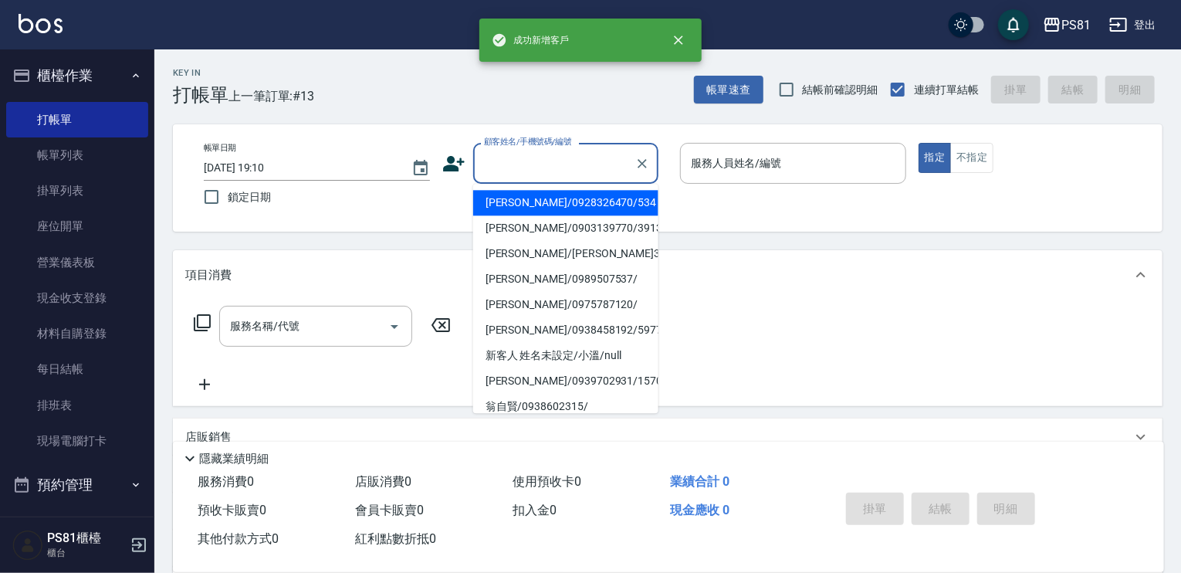
click at [536, 155] on input "顧客姓名/手機號碼/編號" at bounding box center [554, 163] width 148 height 27
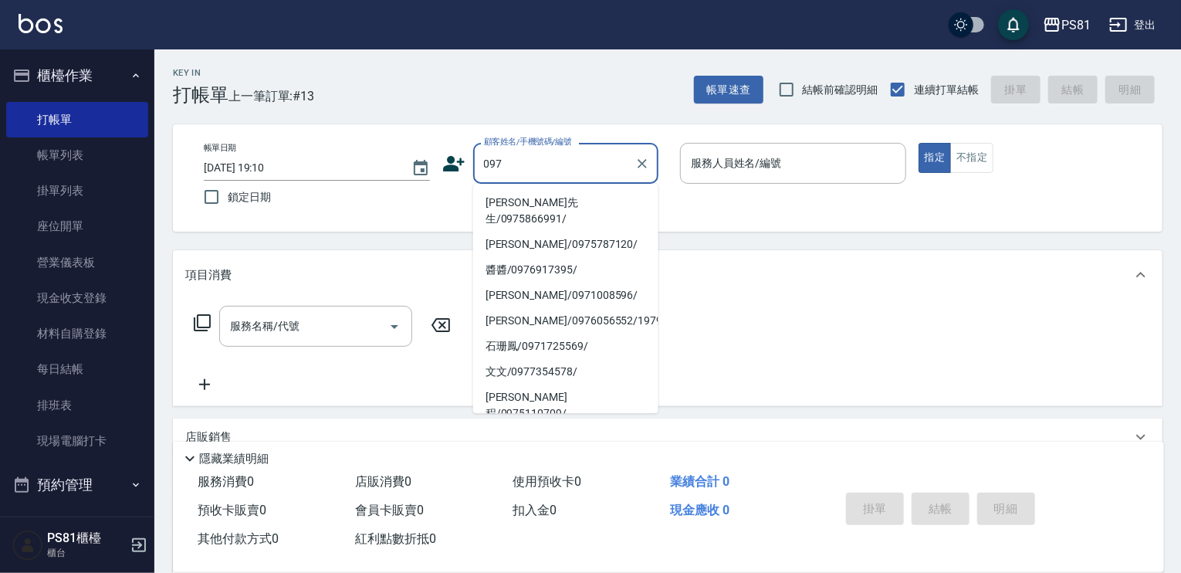
click at [510, 195] on li "[PERSON_NAME]先生/0975866991/" at bounding box center [565, 211] width 185 height 42
type input "[PERSON_NAME]先生/0975866991/"
type input "采蓮-2"
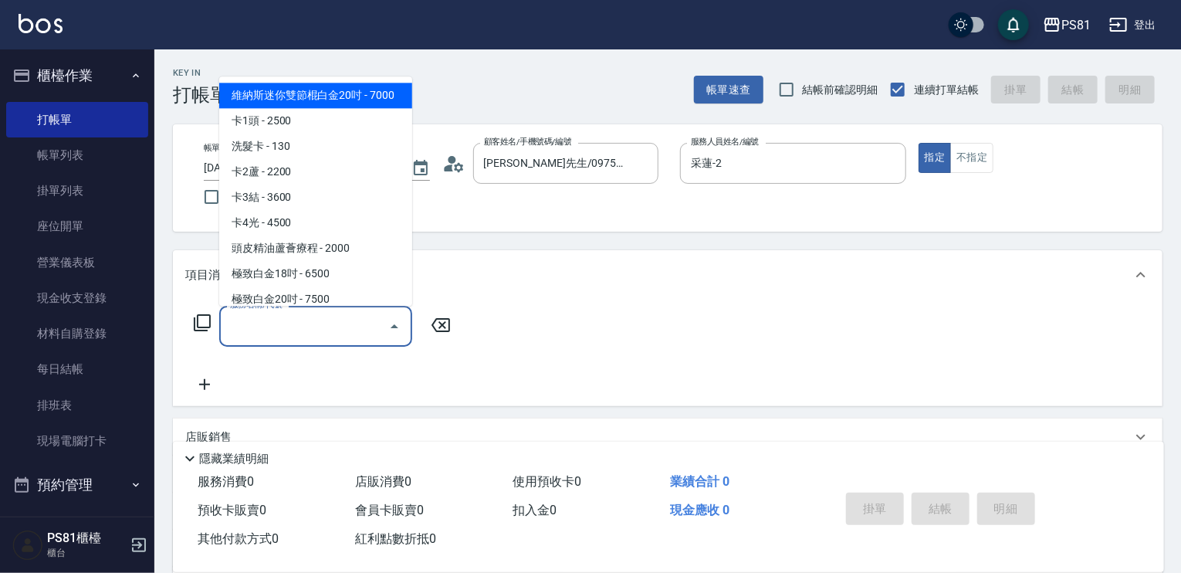
click at [345, 324] on input "服務名稱/代號" at bounding box center [304, 326] width 156 height 27
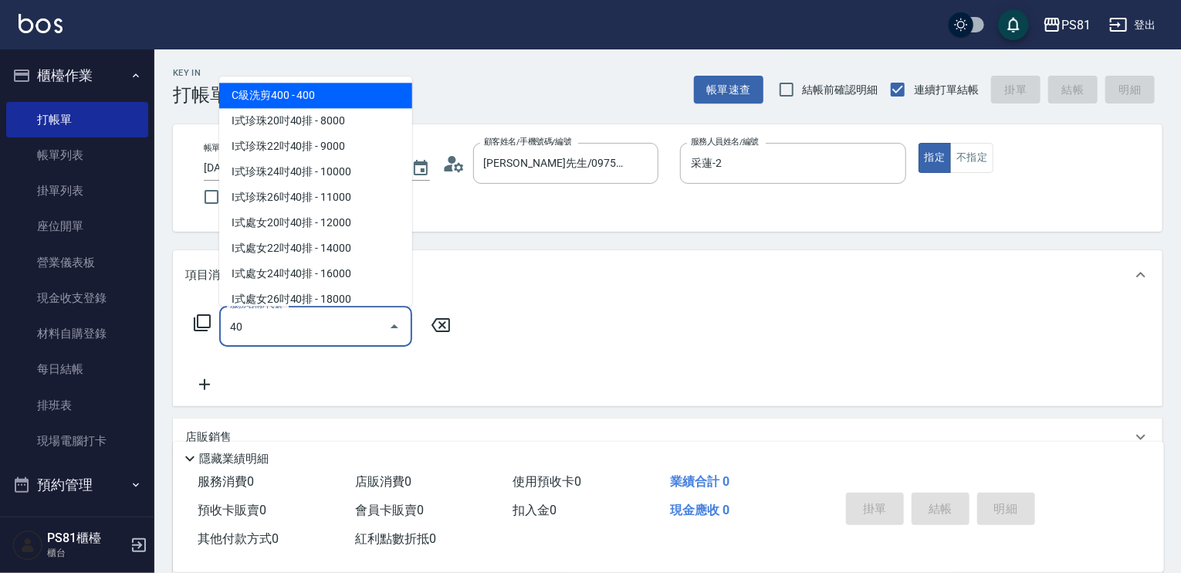
type input "4"
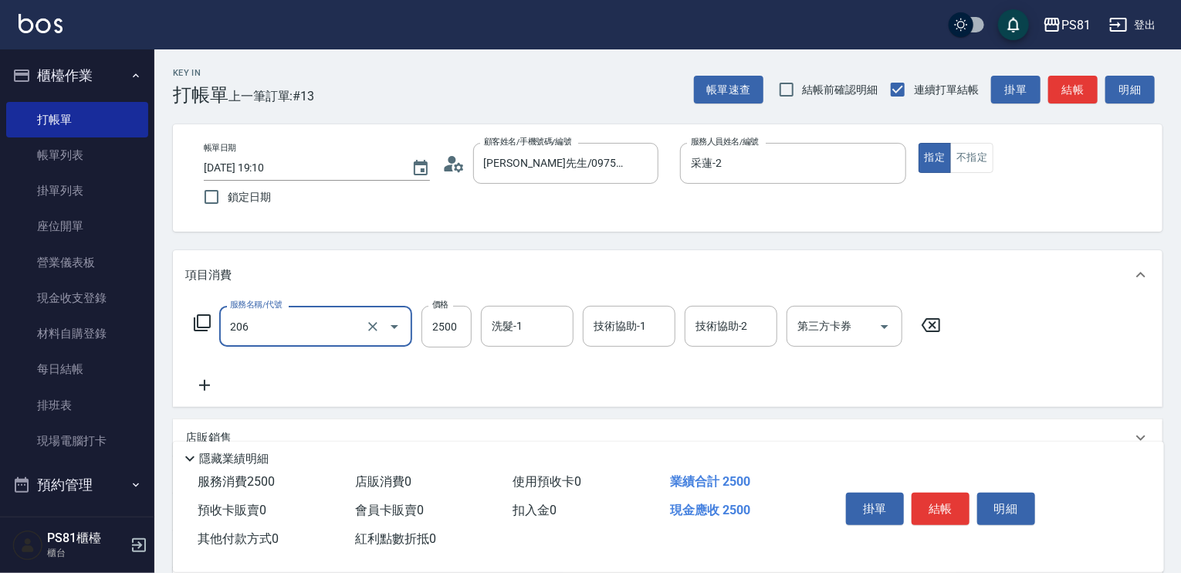
type input "錫紙燙2500(206)"
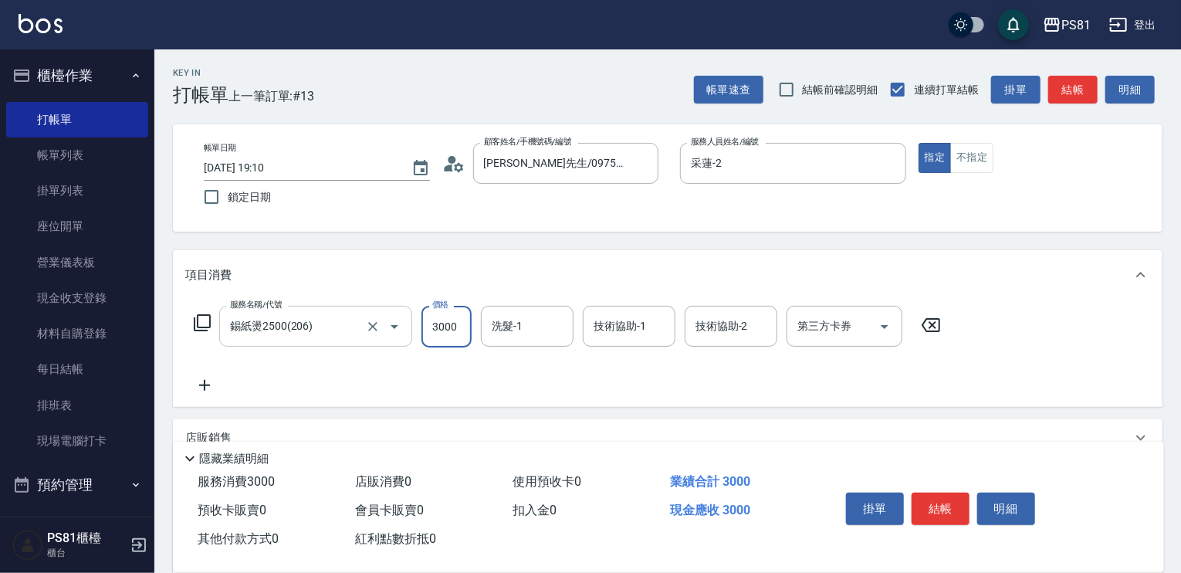
type input "3000"
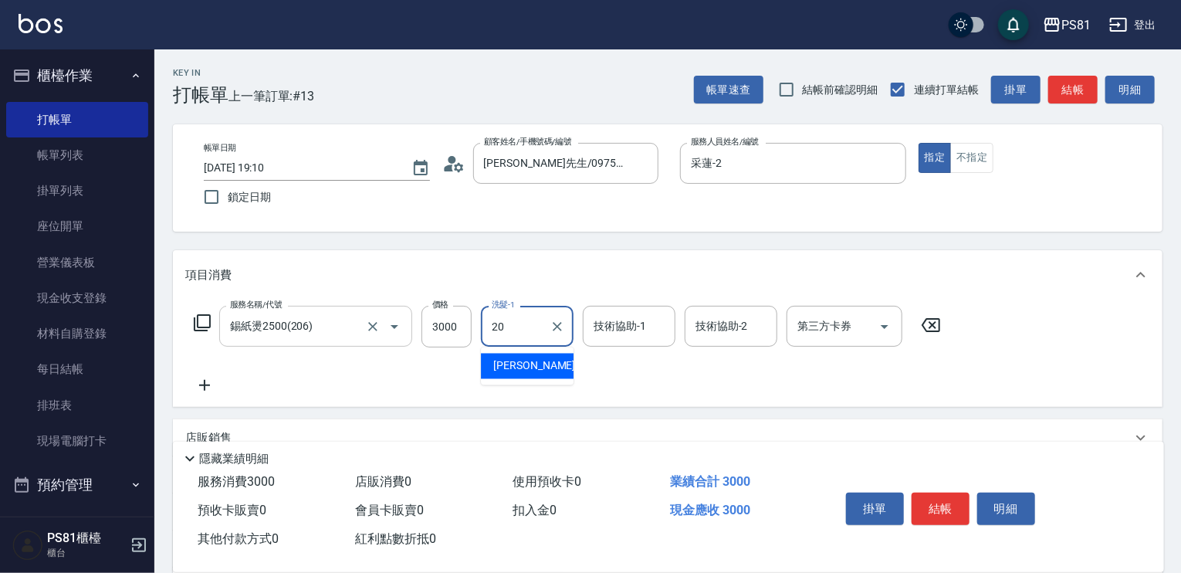
type input "[PERSON_NAME]-20"
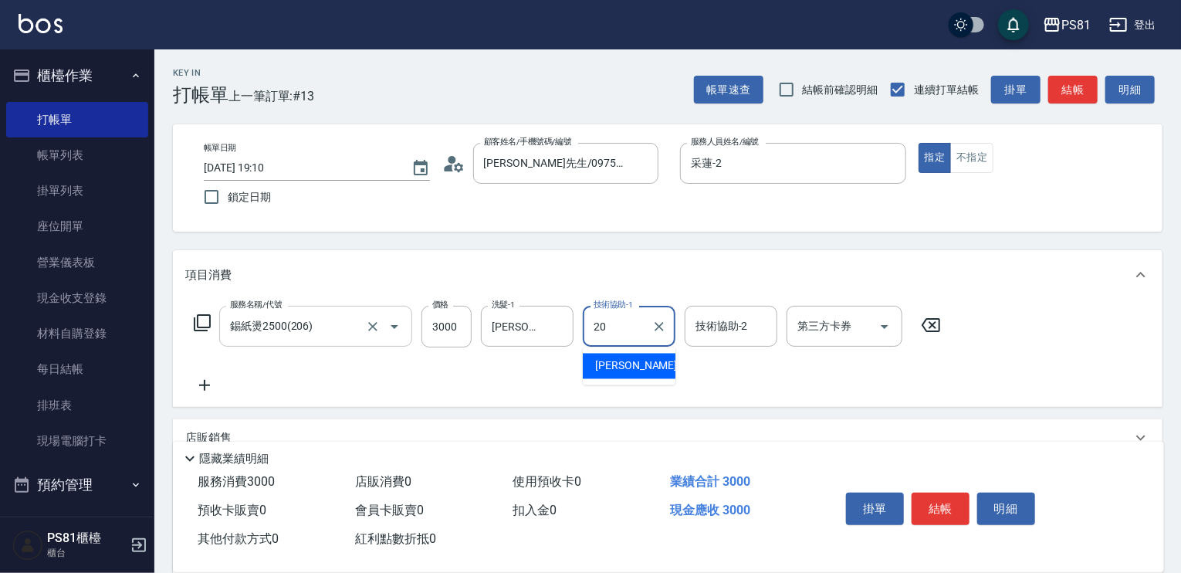
type input "[PERSON_NAME]-20"
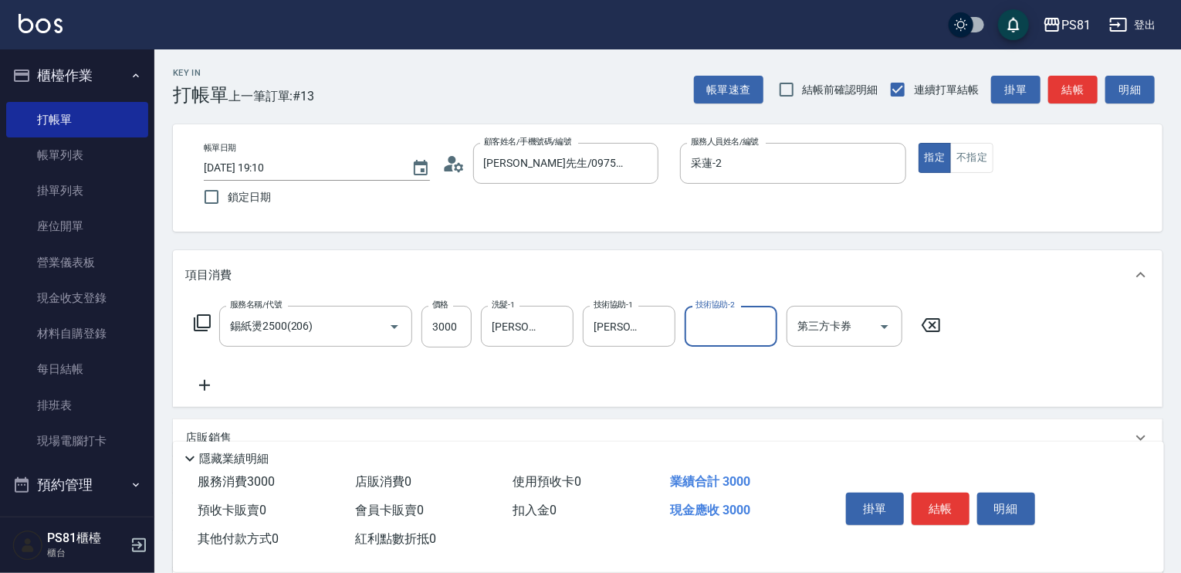
click at [692, 381] on div "服務名稱/代號 錫紙燙2500(206) 服務名稱/代號 價格 3000 價格 洗髮-1 [PERSON_NAME]-20 洗髮-1 技術協助-1 [PERS…" at bounding box center [567, 350] width 765 height 89
click at [958, 497] on button "結帳" at bounding box center [941, 509] width 58 height 32
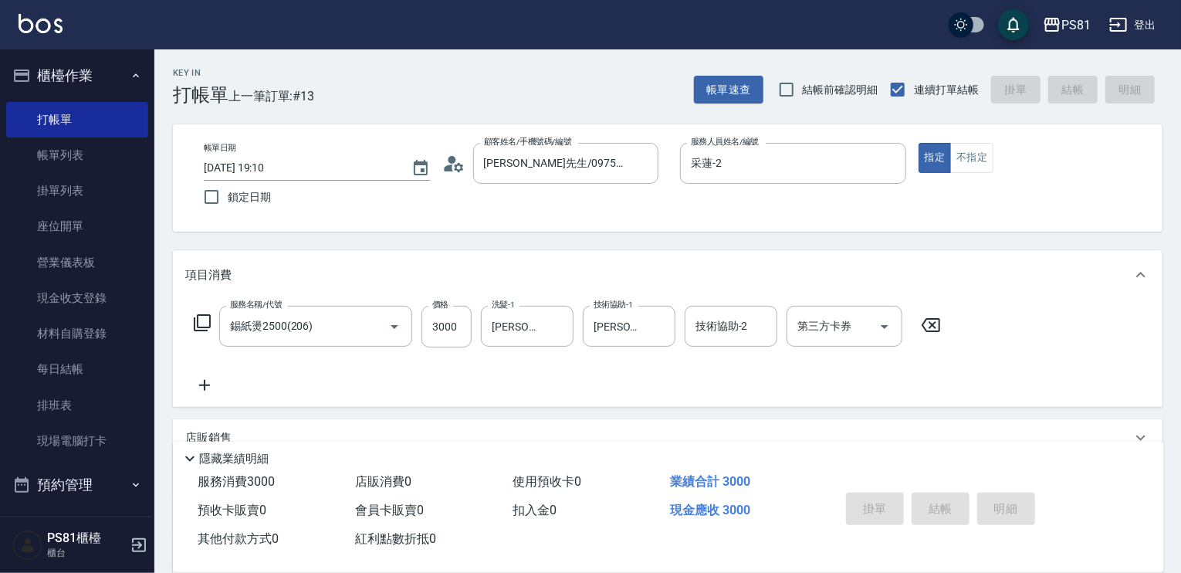
type input "[DATE] 19:12"
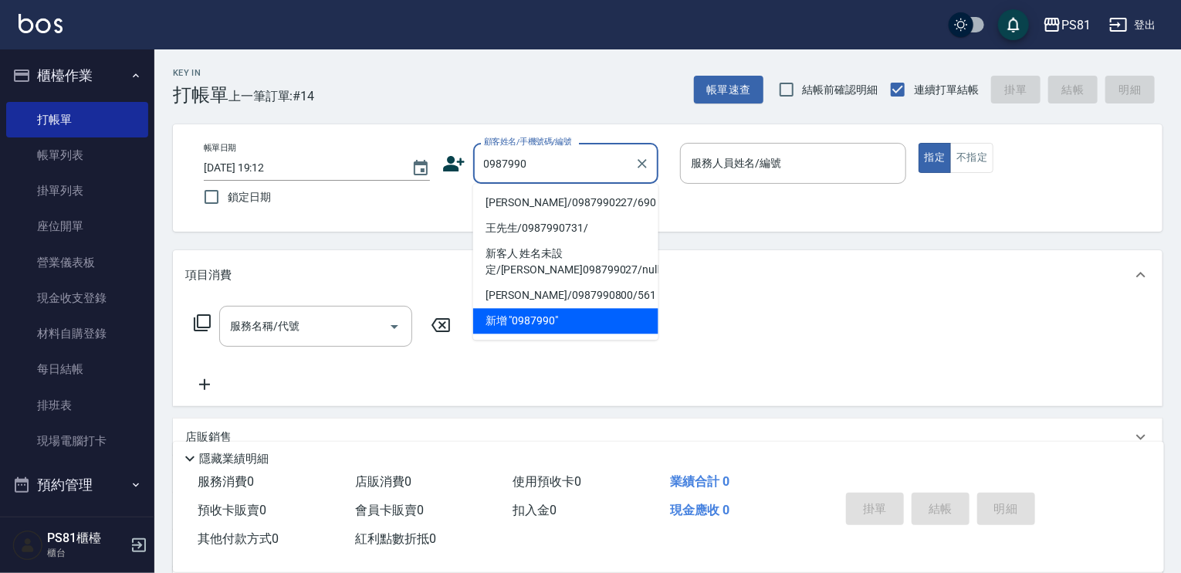
click at [564, 203] on li "[PERSON_NAME]/0987990227/690" at bounding box center [565, 202] width 185 height 25
type input "[PERSON_NAME]/0987990227/690"
type input "丁若欣-6"
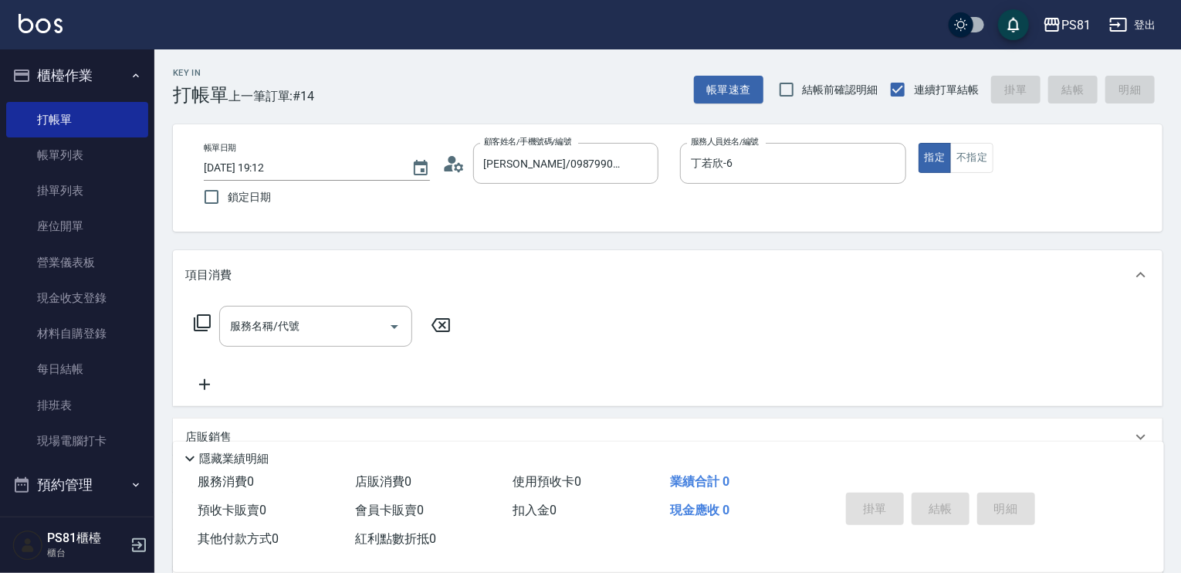
click at [564, 203] on div "帳單日期 [DATE] 19:12 鎖定日期 顧客姓名/手機號碼/編號 [PERSON_NAME]/0987990227/690 顧客姓名/手機號碼/編號 服…" at bounding box center [668, 178] width 953 height 70
click at [889, 172] on button "Clear" at bounding box center [891, 164] width 22 height 22
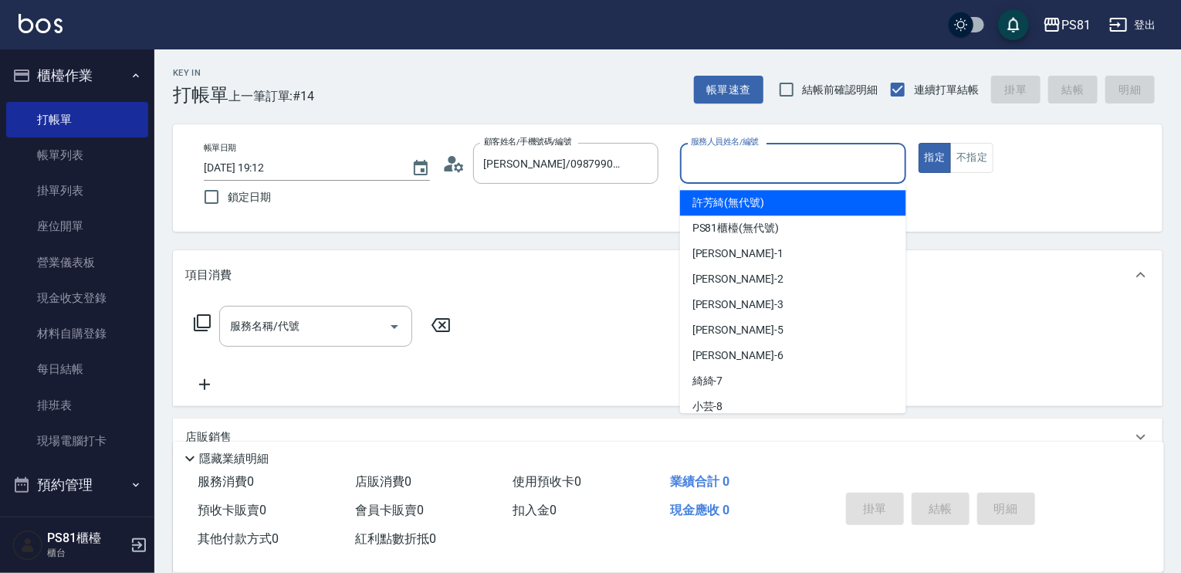
click at [823, 166] on input "服務人員姓名/編號" at bounding box center [793, 163] width 212 height 27
type input "采蓮-2"
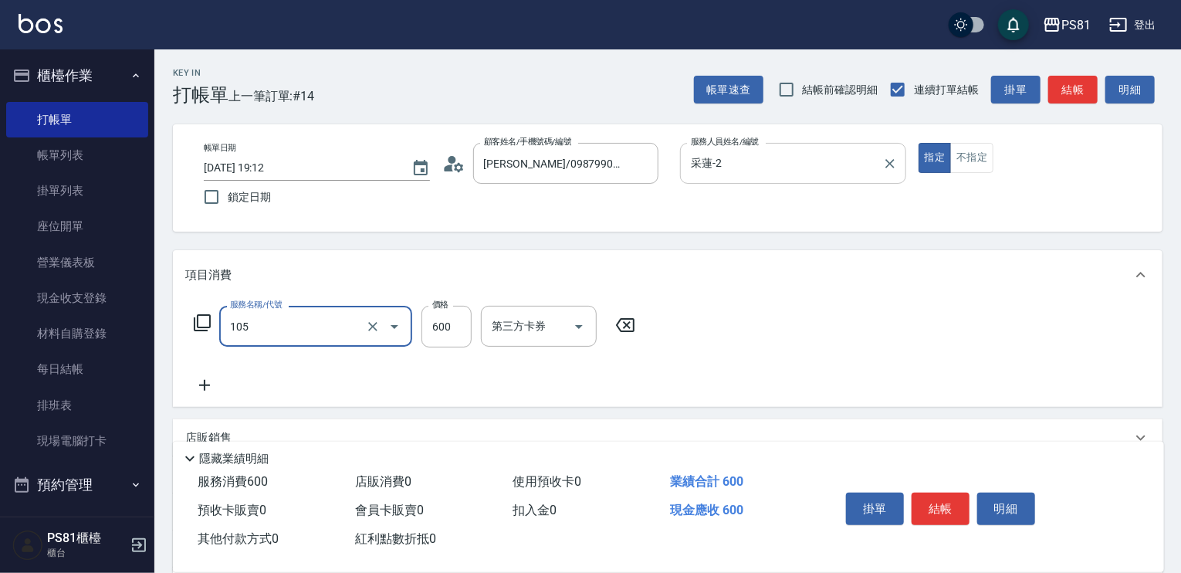
type input "A級洗剪600(105)"
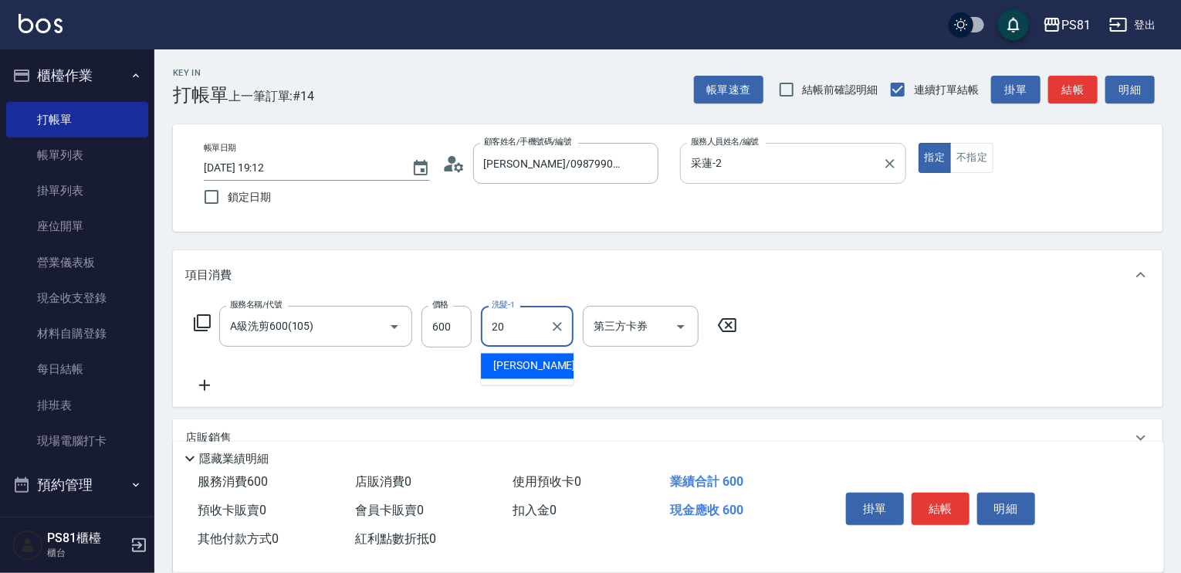
type input "[PERSON_NAME]-20"
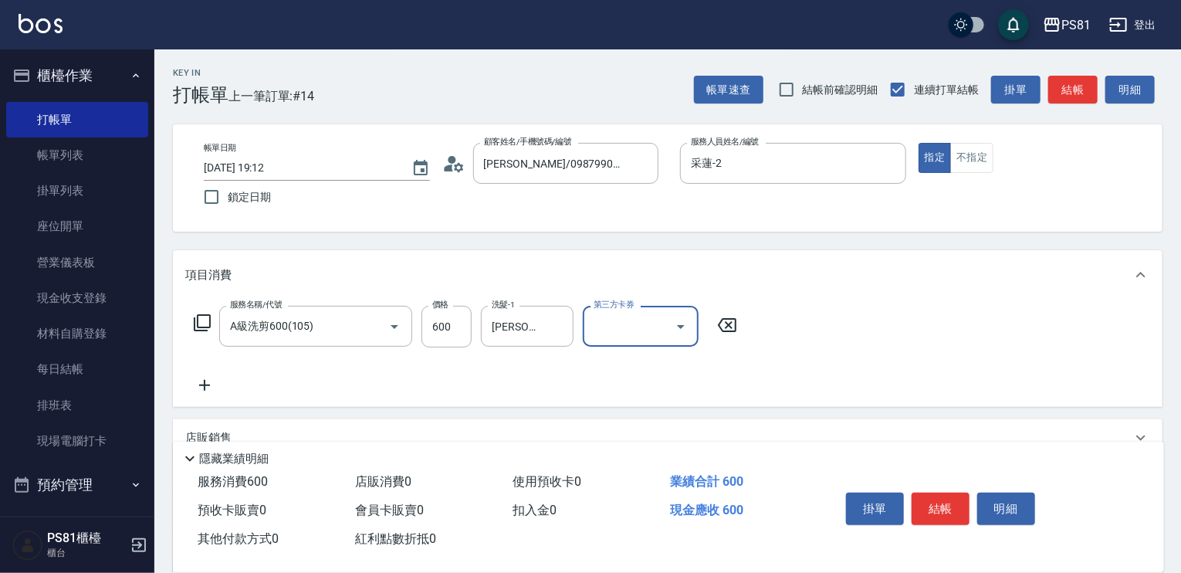
click at [876, 373] on div "服務名稱/代號 A級洗剪600(105) 服務名稱/代號 價格 600 價格 洗髮-1 [PERSON_NAME]-20 洗髮-1 第三方卡券 第三方卡券" at bounding box center [668, 353] width 990 height 107
click at [935, 504] on button "結帳" at bounding box center [941, 509] width 58 height 32
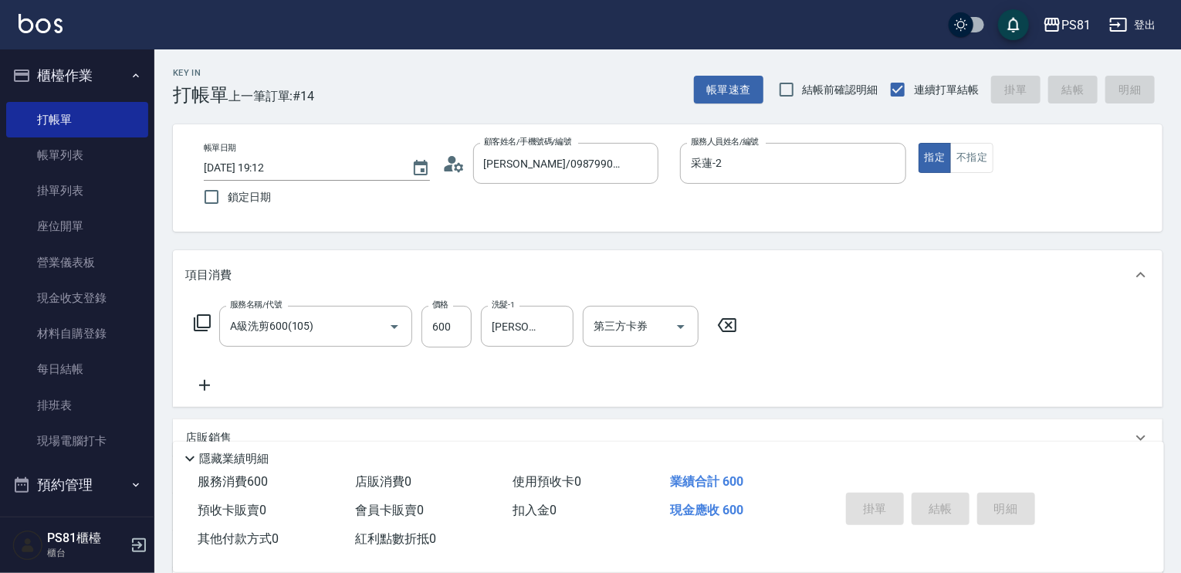
type input "[DATE] 19:13"
